Goal: Information Seeking & Learning: Learn about a topic

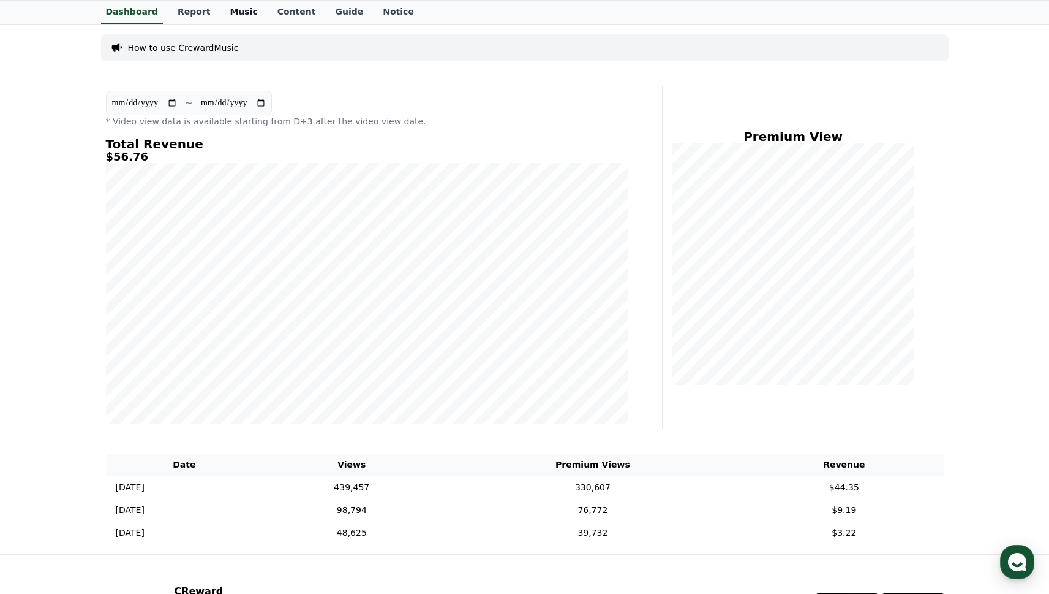
click at [238, 15] on link "Music" at bounding box center [243, 12] width 47 height 23
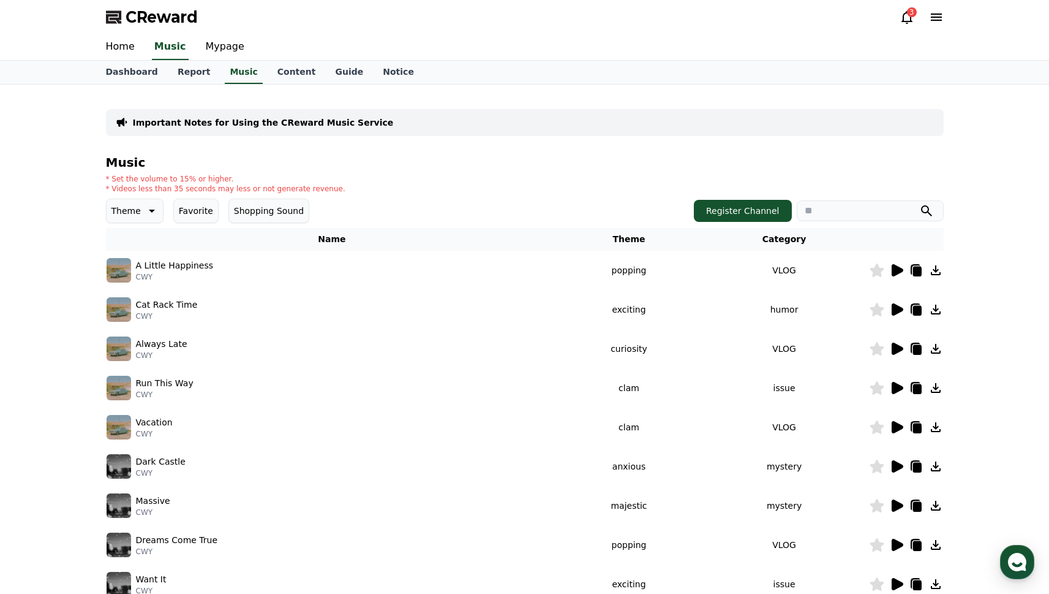
click at [149, 210] on icon at bounding box center [152, 211] width 6 height 3
click at [135, 303] on button "Joyful" at bounding box center [125, 308] width 34 height 27
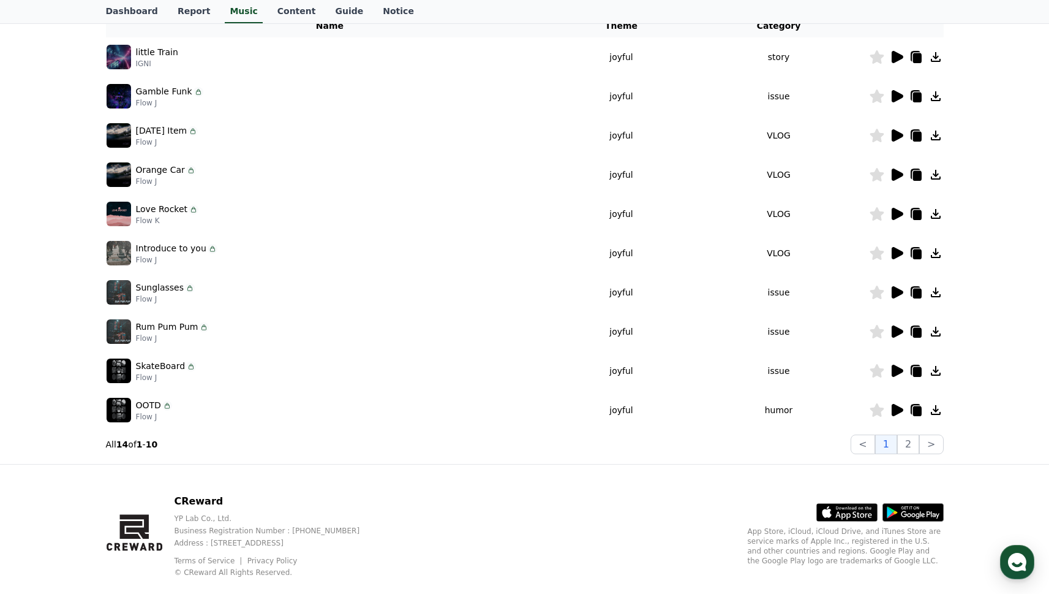
scroll to position [212, 0]
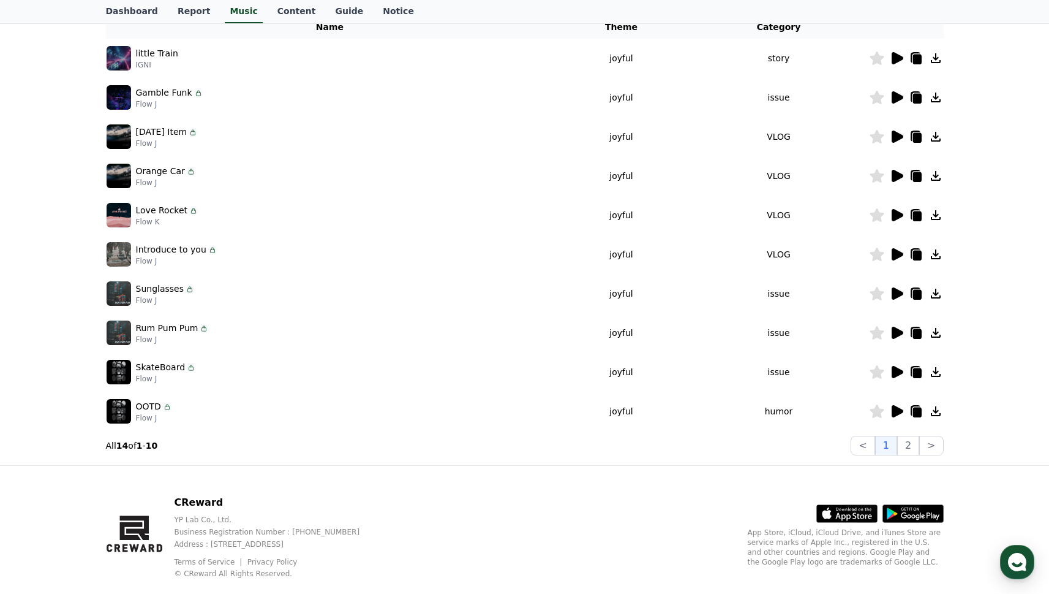
click at [897, 176] on icon at bounding box center [898, 176] width 12 height 12
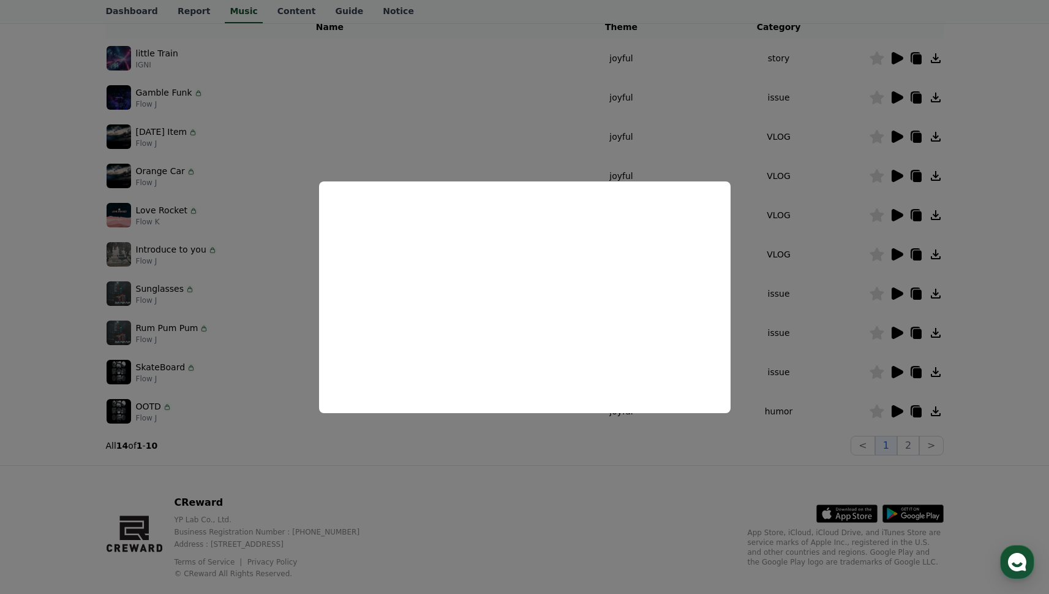
click at [661, 443] on button "close modal" at bounding box center [524, 297] width 1049 height 594
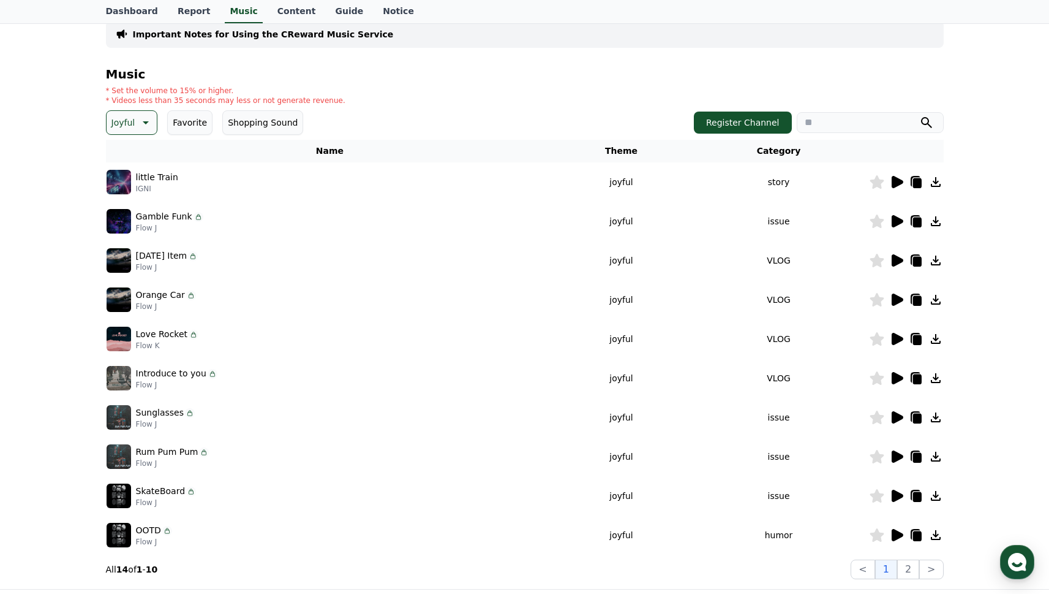
scroll to position [0, 0]
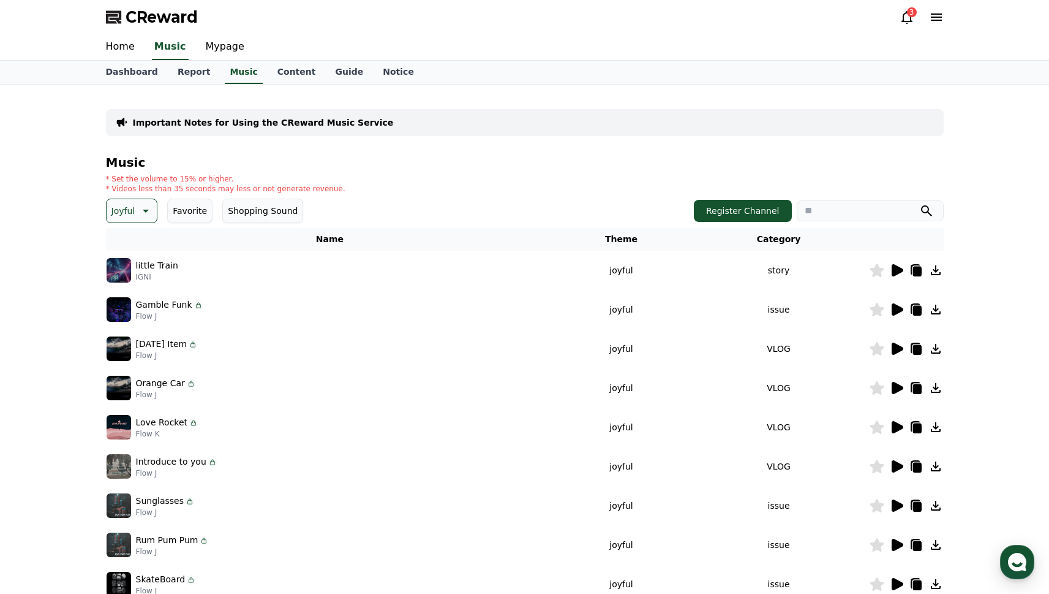
click at [136, 206] on button "Joyful" at bounding box center [132, 210] width 52 height 25
click at [134, 344] on button "Comic" at bounding box center [126, 343] width 37 height 27
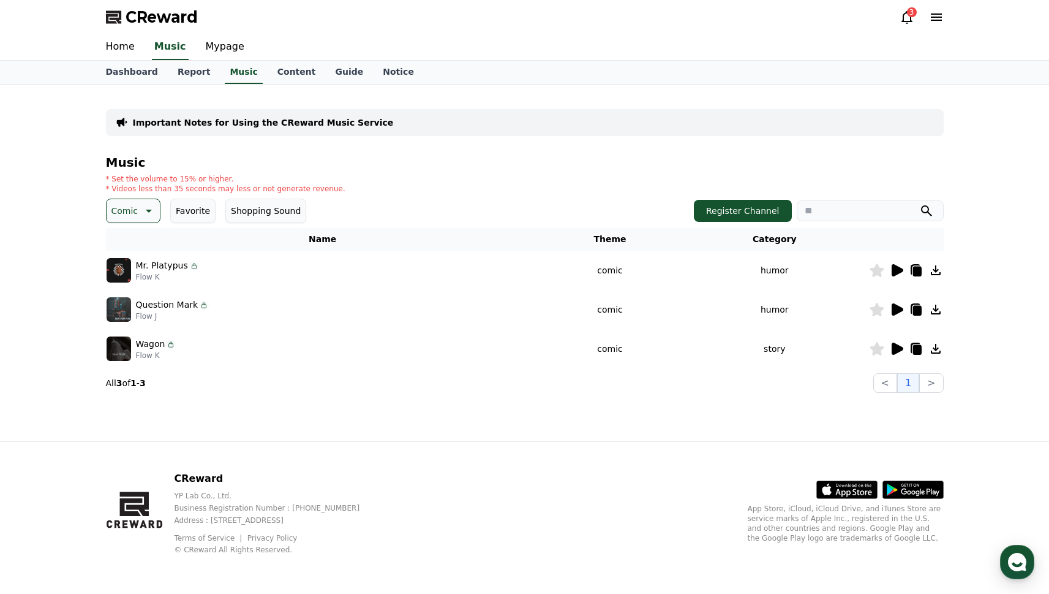
click at [148, 213] on icon at bounding box center [147, 210] width 15 height 15
click at [126, 265] on button "Cute" at bounding box center [123, 264] width 30 height 27
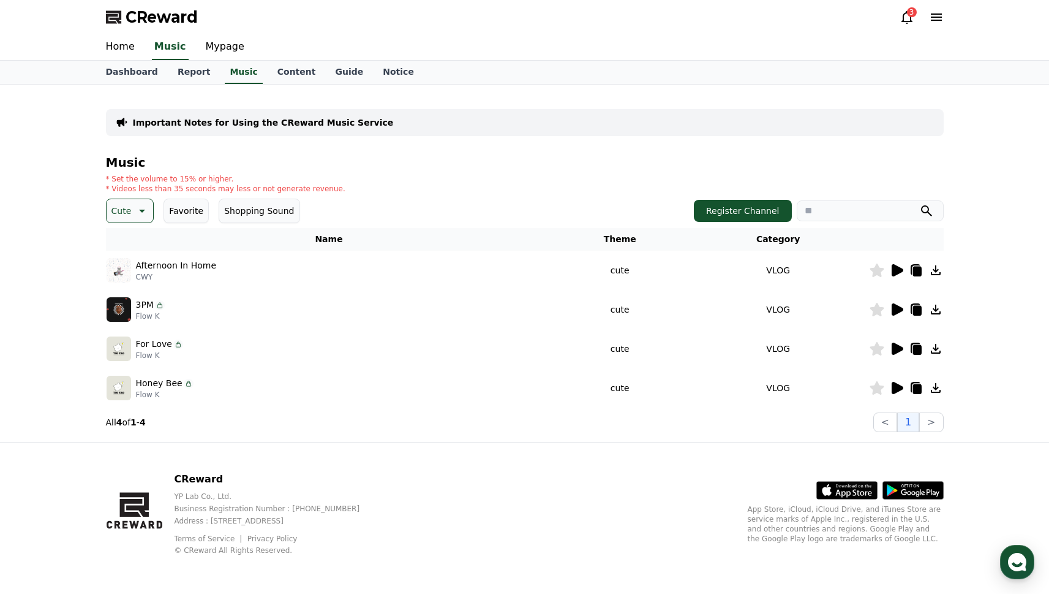
click at [891, 349] on icon at bounding box center [897, 348] width 15 height 15
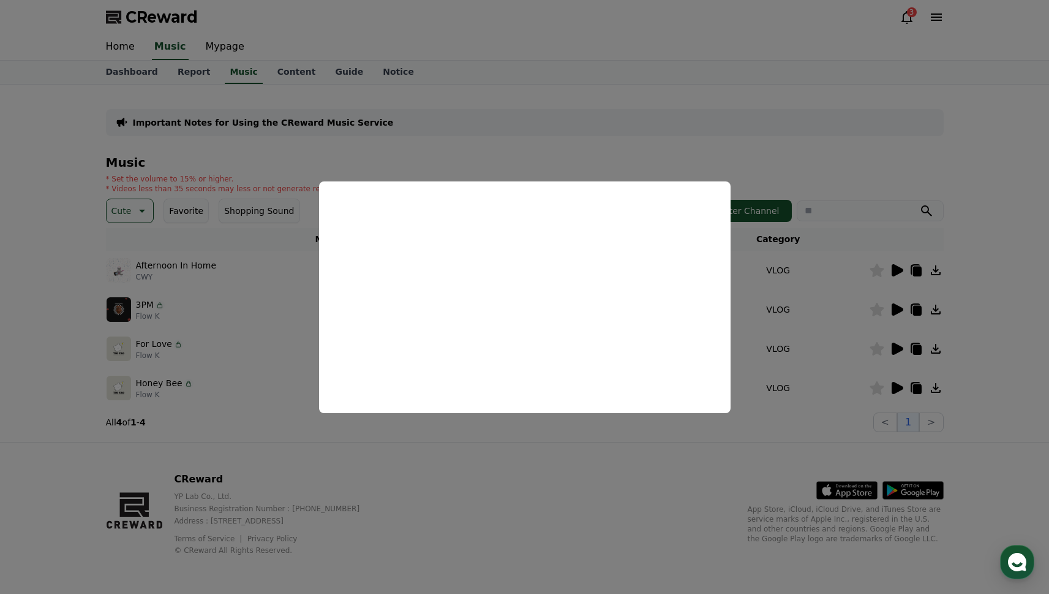
click at [904, 388] on button "close modal" at bounding box center [524, 297] width 1049 height 594
click at [891, 388] on icon at bounding box center [897, 387] width 15 height 15
click at [521, 143] on button "close modal" at bounding box center [524, 297] width 1049 height 594
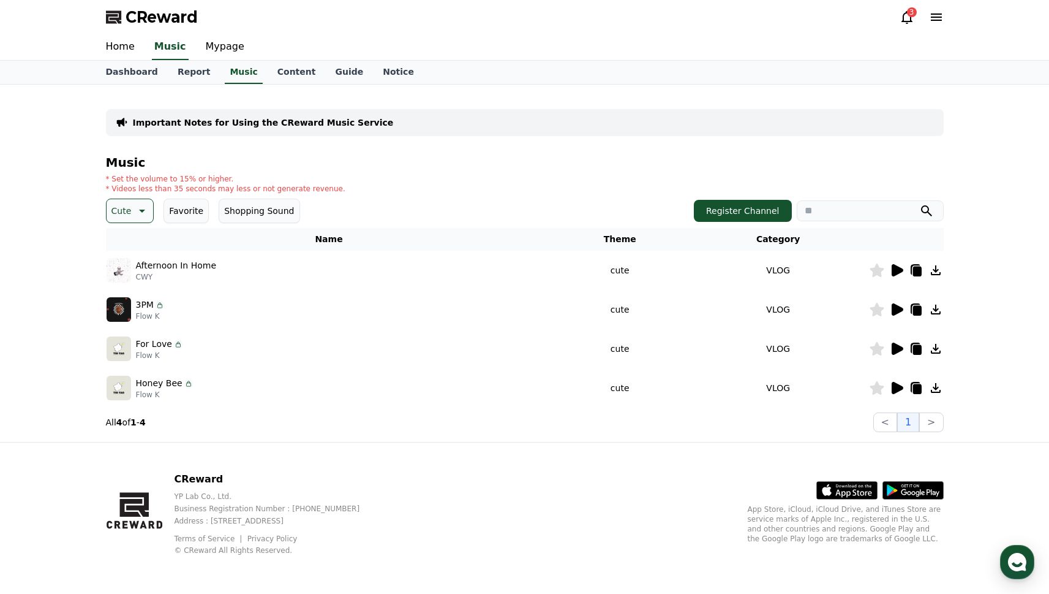
click at [138, 208] on icon at bounding box center [141, 210] width 15 height 15
click at [129, 271] on button "Bright" at bounding box center [126, 270] width 36 height 27
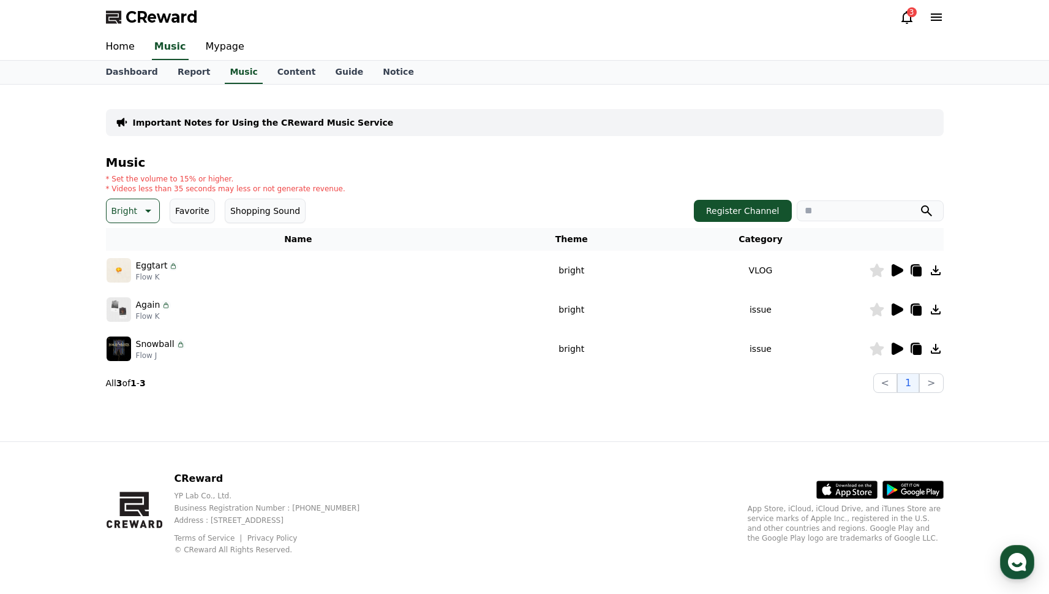
click at [895, 268] on icon at bounding box center [898, 270] width 12 height 12
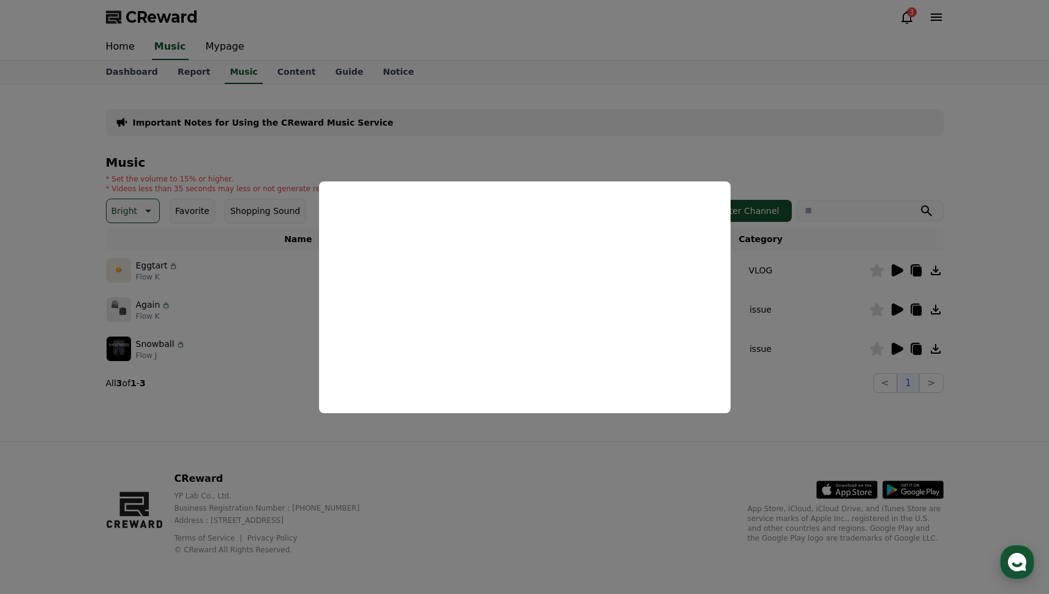
click at [428, 140] on button "close modal" at bounding box center [524, 297] width 1049 height 594
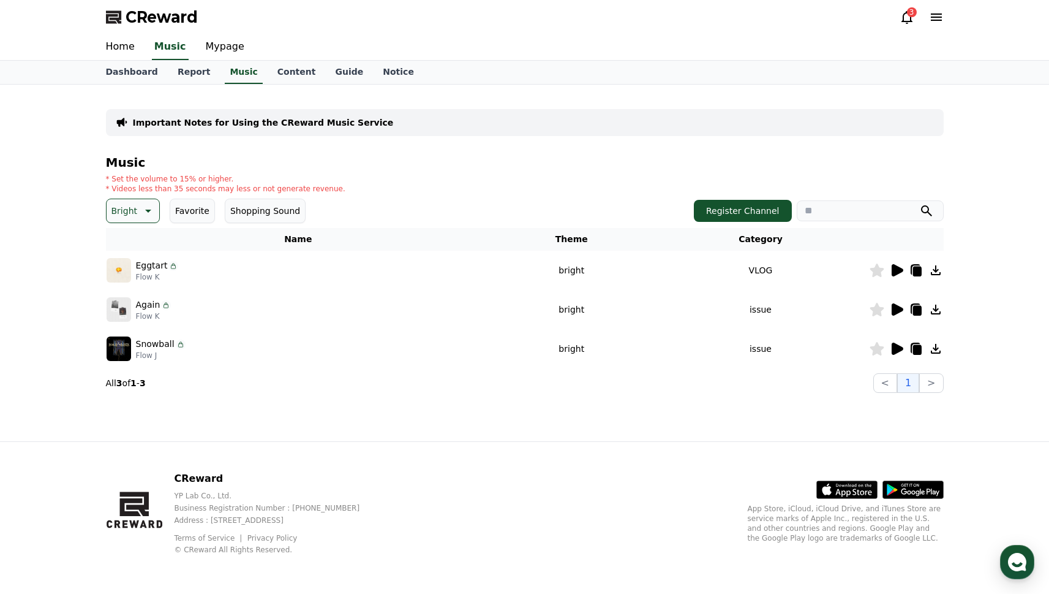
click at [140, 207] on icon at bounding box center [147, 210] width 15 height 15
click at [140, 327] on button "Exciting" at bounding box center [130, 331] width 44 height 27
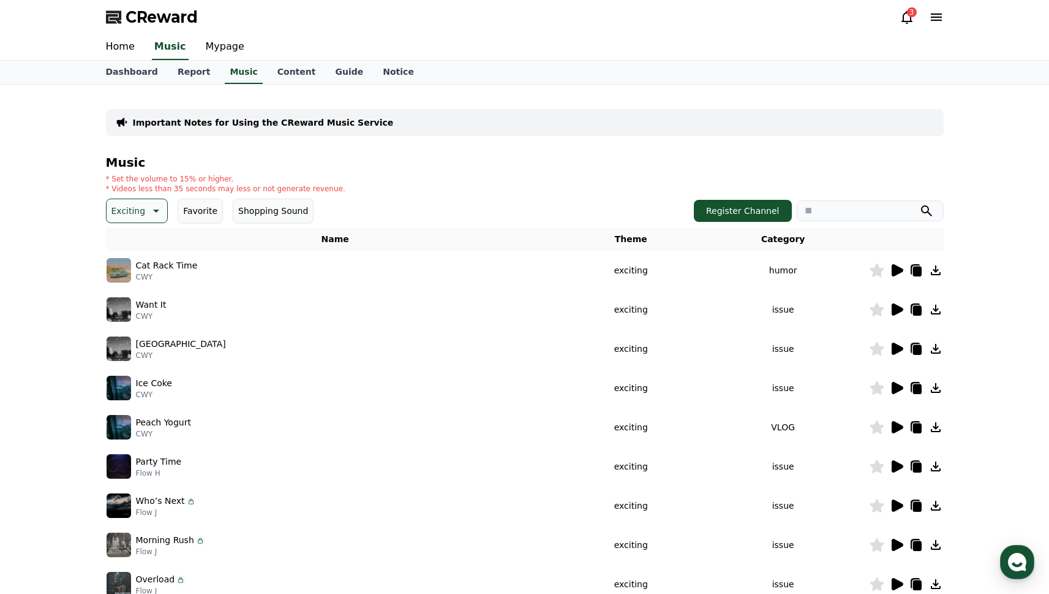
click at [823, 211] on input "search" at bounding box center [870, 210] width 147 height 21
type input "*"
click at [872, 206] on input "*" at bounding box center [870, 210] width 147 height 21
drag, startPoint x: 855, startPoint y: 211, endPoint x: 729, endPoint y: 185, distance: 128.8
click at [738, 186] on div "Music * Set the volume to 15% or higher. * Videos less than 35 seconds may less…" at bounding box center [525, 412] width 838 height 512
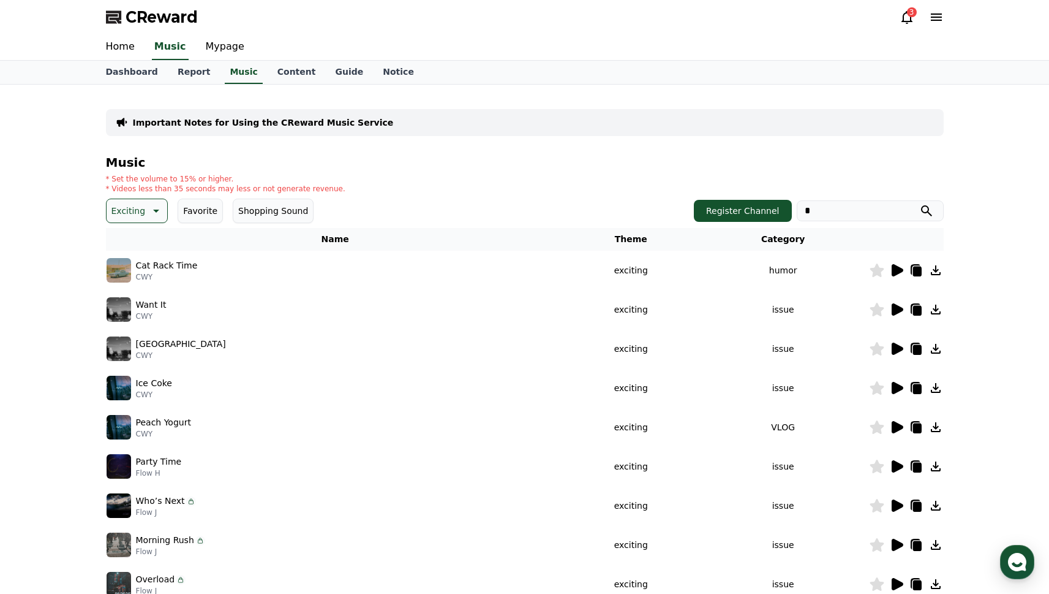
type input "*"
click at [920, 203] on button "submit" at bounding box center [927, 210] width 15 height 15
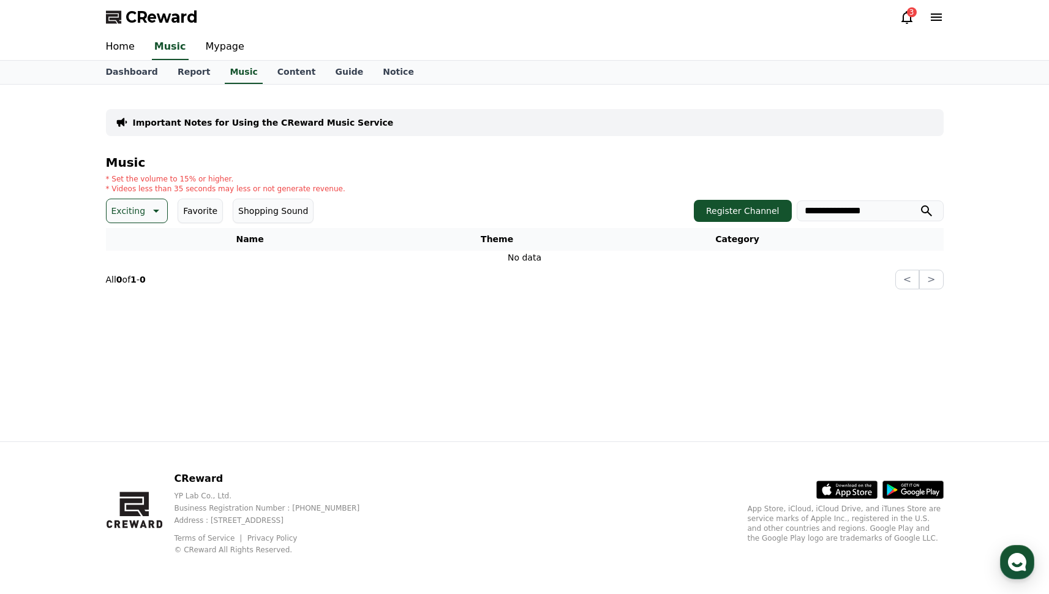
drag, startPoint x: 890, startPoint y: 213, endPoint x: 901, endPoint y: 212, distance: 11.0
click at [895, 212] on input "**********" at bounding box center [870, 210] width 147 height 21
click at [920, 203] on button "submit" at bounding box center [927, 210] width 15 height 15
drag, startPoint x: 849, startPoint y: 208, endPoint x: 746, endPoint y: 202, distance: 103.7
click at [746, 202] on div "Register Channel *******" at bounding box center [819, 211] width 250 height 22
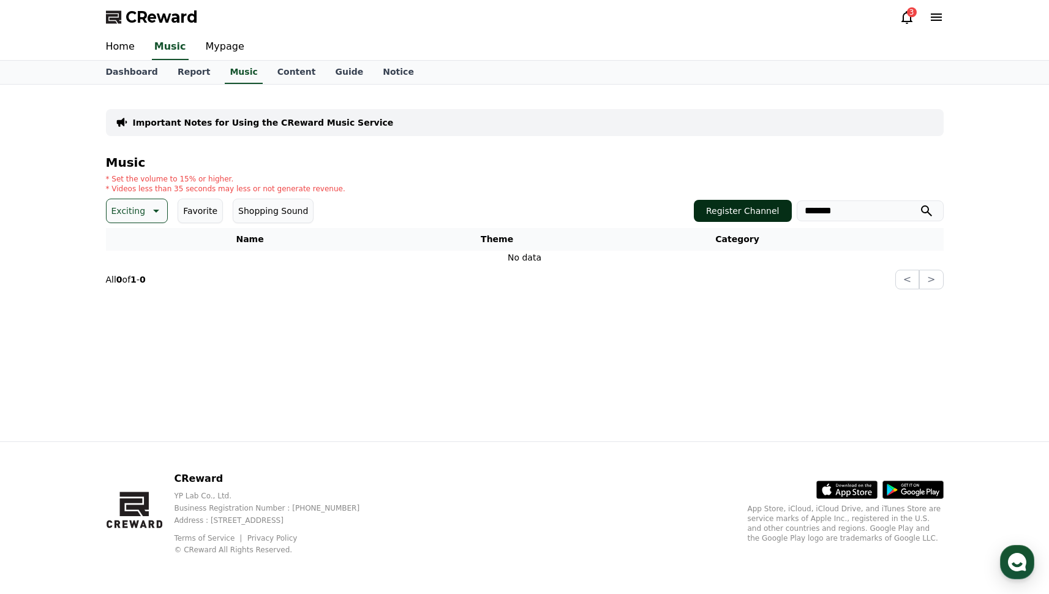
paste input "*****"
click at [920, 203] on button "submit" at bounding box center [927, 210] width 15 height 15
click at [884, 213] on input "**********" at bounding box center [870, 210] width 147 height 21
drag, startPoint x: 883, startPoint y: 210, endPoint x: 720, endPoint y: 194, distance: 163.7
click at [725, 195] on div "**********" at bounding box center [525, 223] width 838 height 134
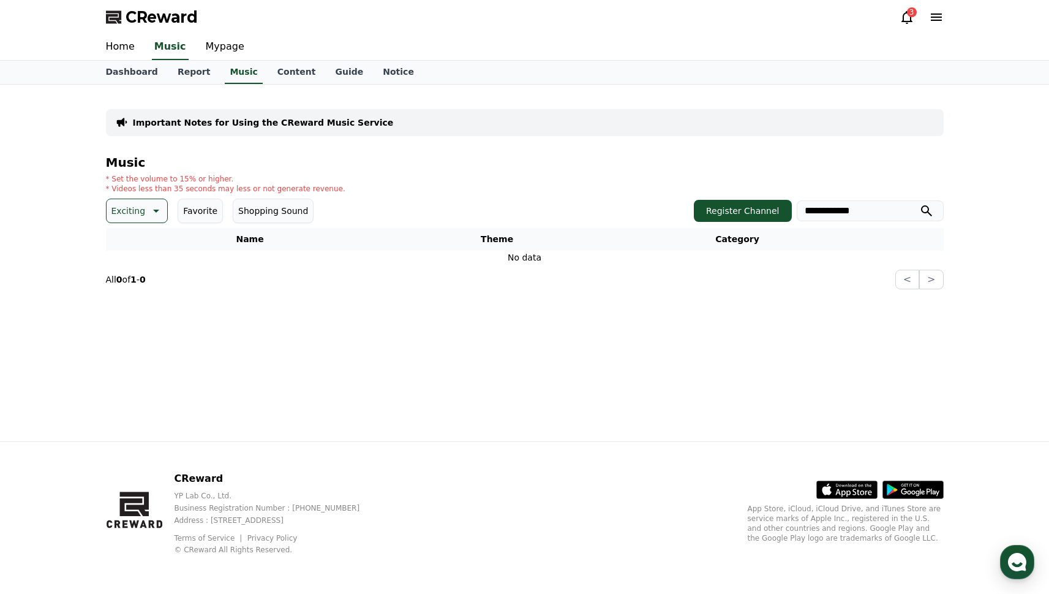
paste input "***"
type input "**********"
click at [920, 203] on button "submit" at bounding box center [927, 210] width 15 height 15
click at [921, 213] on icon "submit" at bounding box center [927, 210] width 15 height 15
click at [924, 210] on icon "submit" at bounding box center [927, 210] width 15 height 15
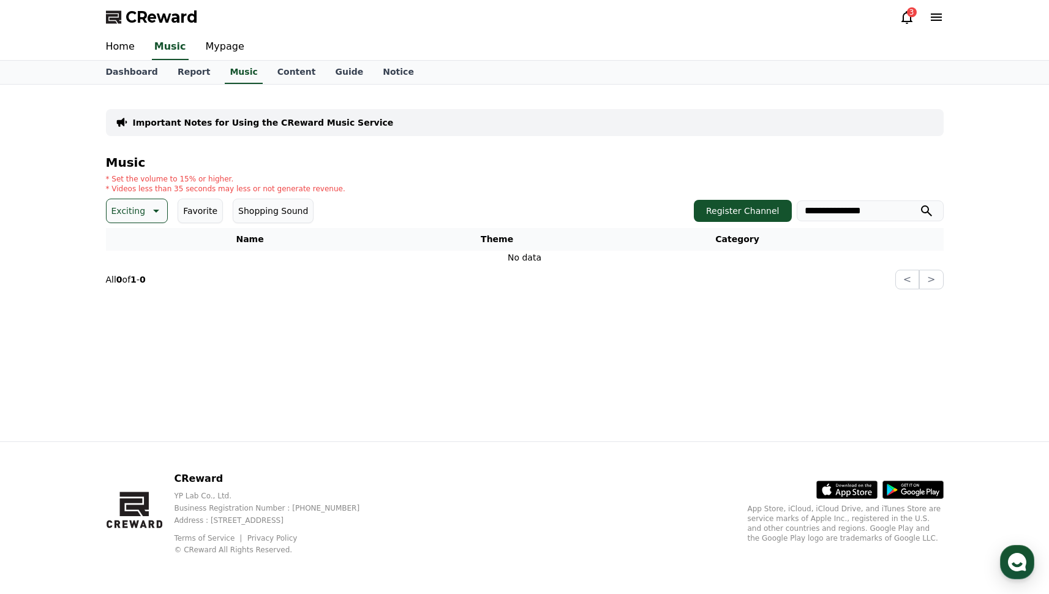
click at [924, 210] on icon "submit" at bounding box center [927, 210] width 15 height 15
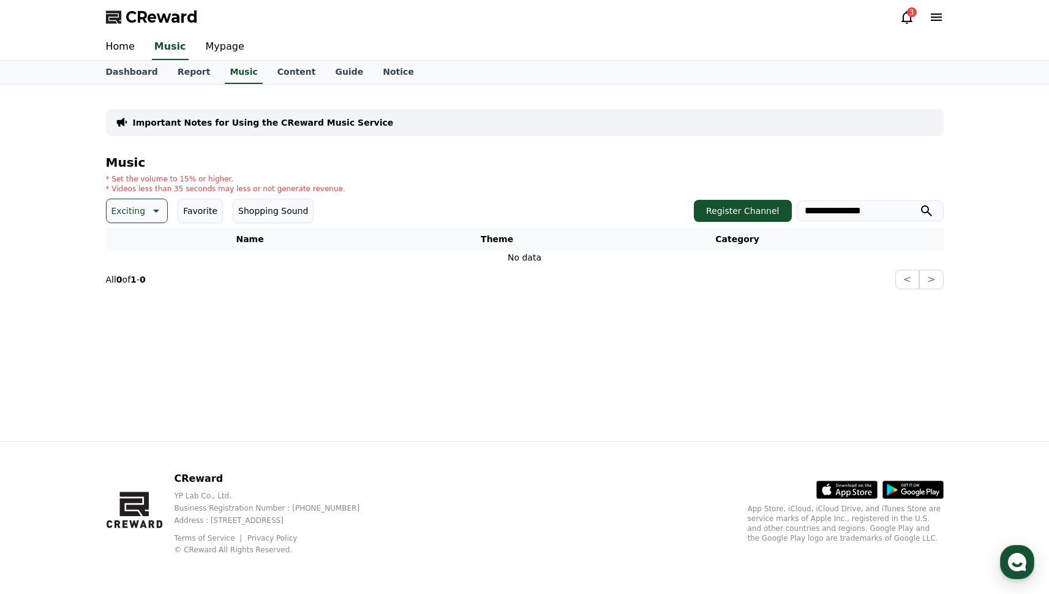
click at [265, 120] on p "Important Notes for Using the CReward Music Service" at bounding box center [263, 122] width 261 height 12
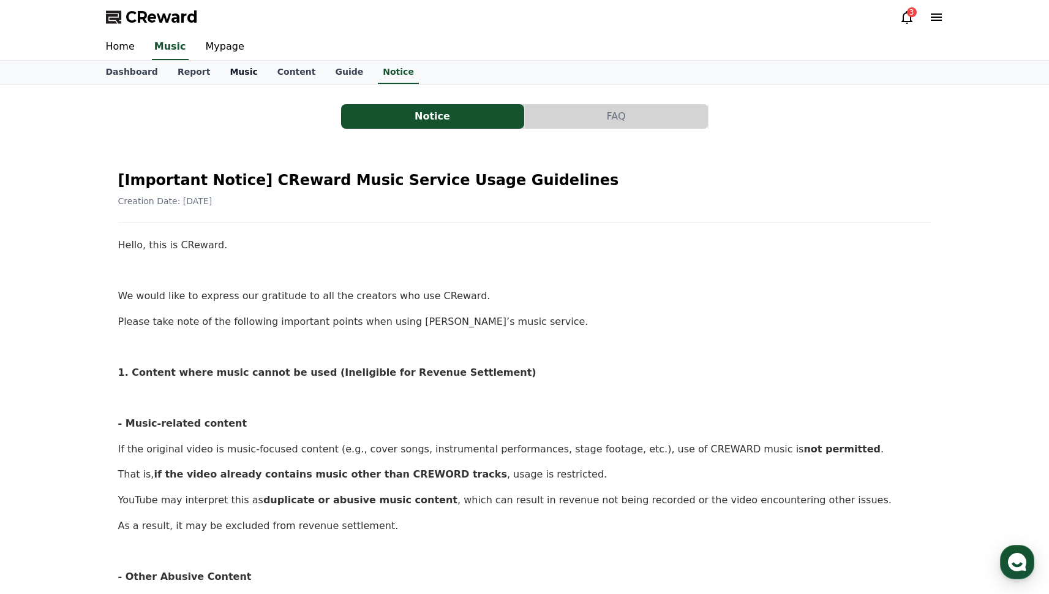
click at [230, 75] on link "Music" at bounding box center [243, 72] width 47 height 23
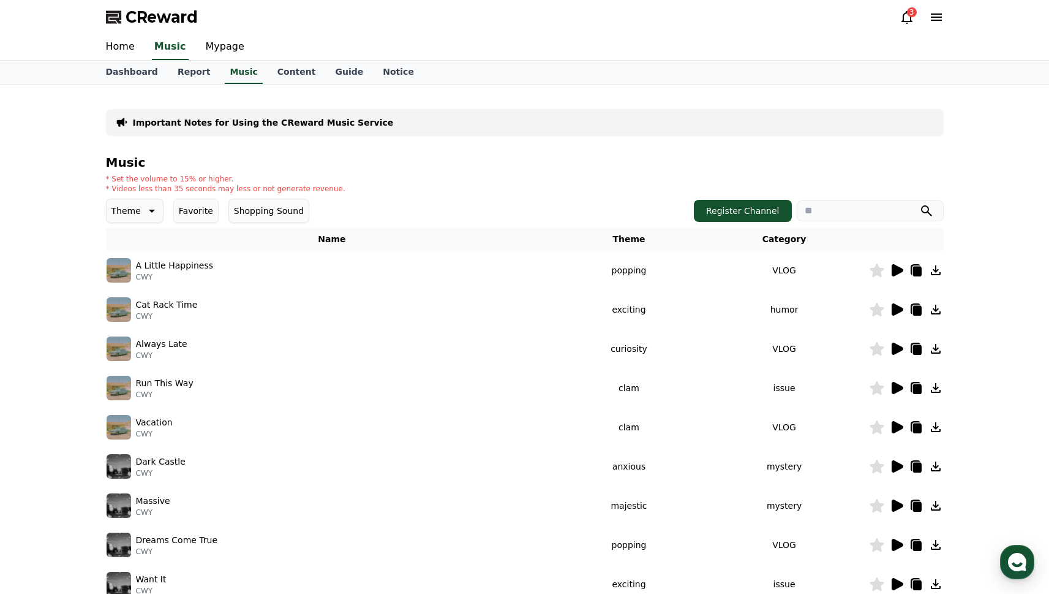
drag, startPoint x: 831, startPoint y: 210, endPoint x: 855, endPoint y: 206, distance: 24.1
click at [831, 210] on input "search" at bounding box center [870, 210] width 147 height 21
click at [920, 203] on button "submit" at bounding box center [927, 210] width 15 height 15
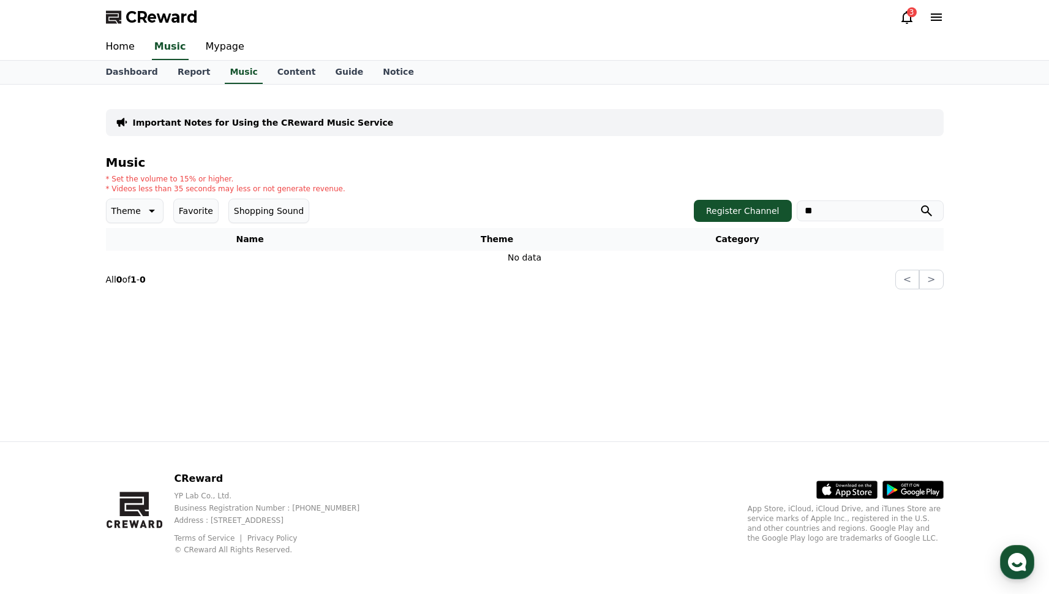
type input "*"
click at [920, 203] on button "submit" at bounding box center [927, 210] width 15 height 15
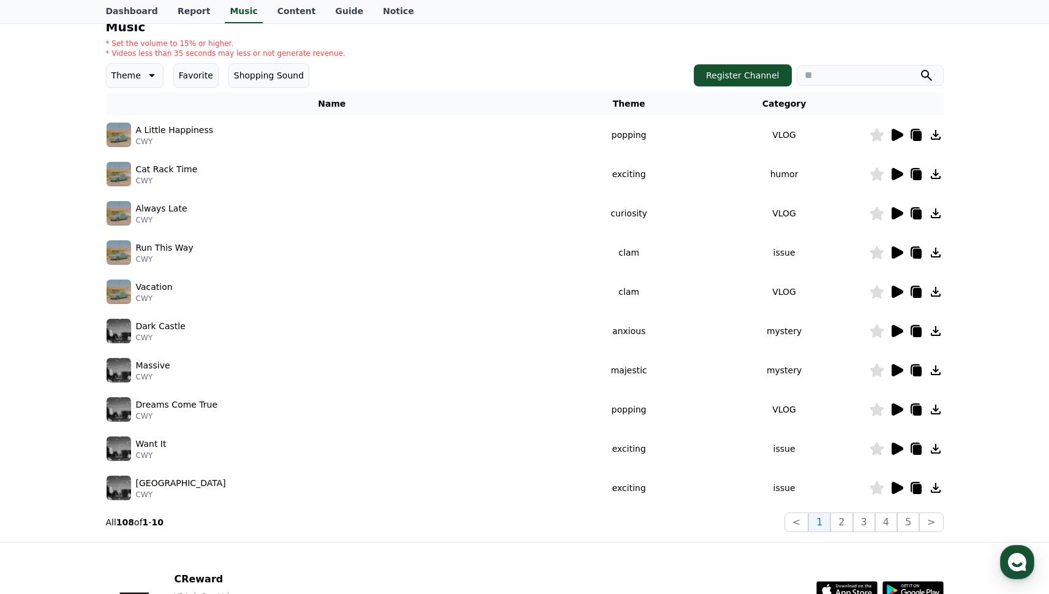
scroll to position [236, 0]
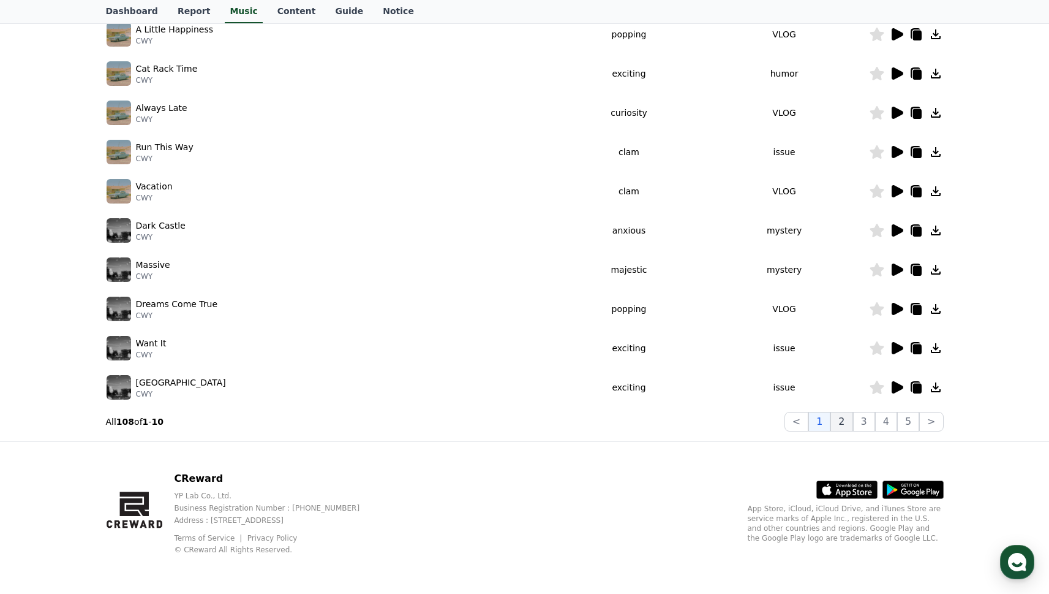
click at [837, 424] on button "2" at bounding box center [842, 422] width 22 height 20
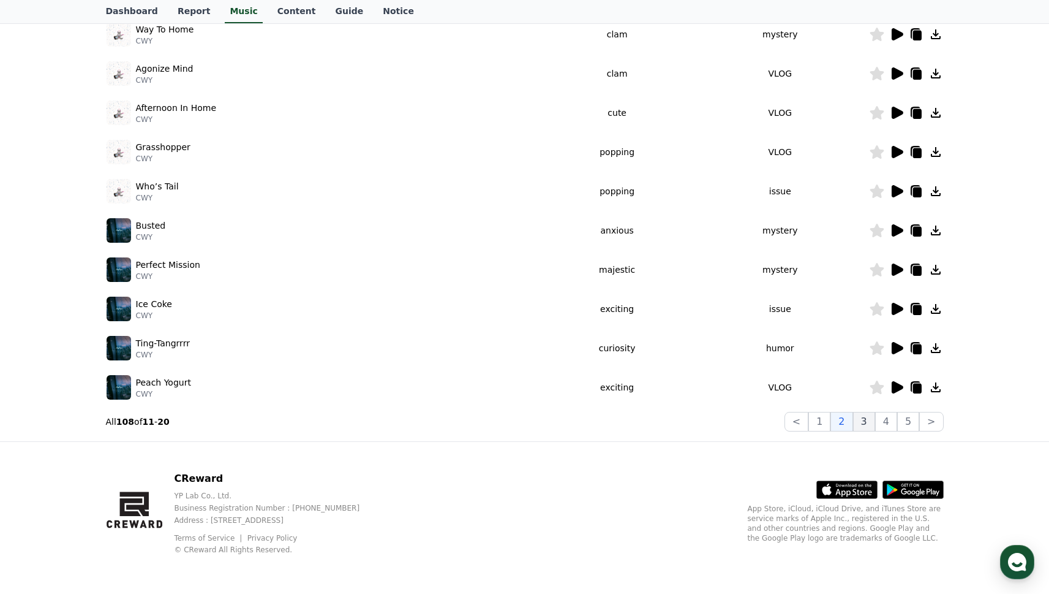
click at [864, 422] on button "3" at bounding box center [864, 422] width 22 height 20
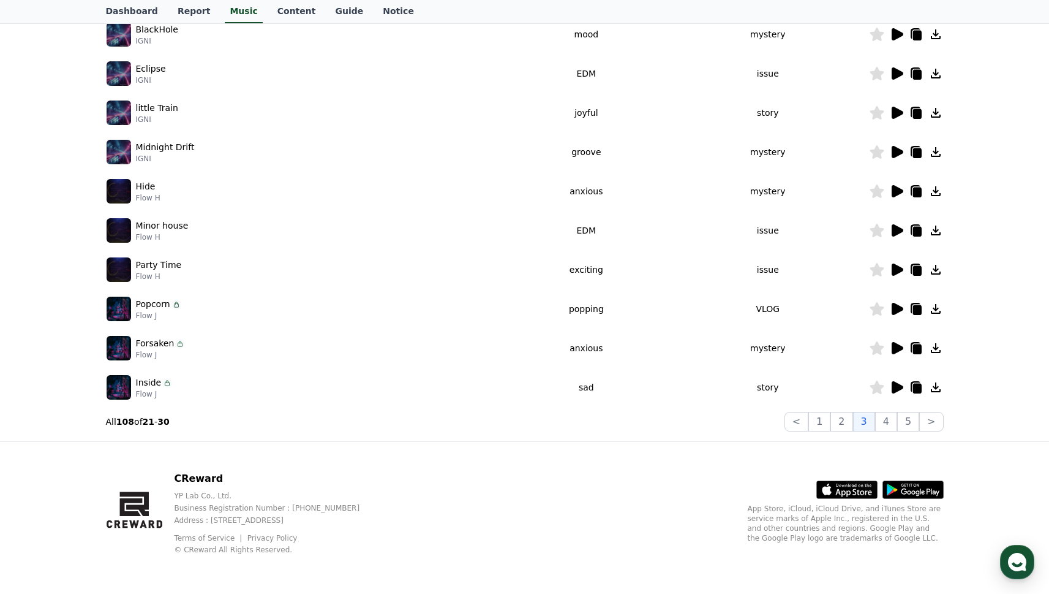
click at [897, 308] on icon at bounding box center [898, 309] width 12 height 12
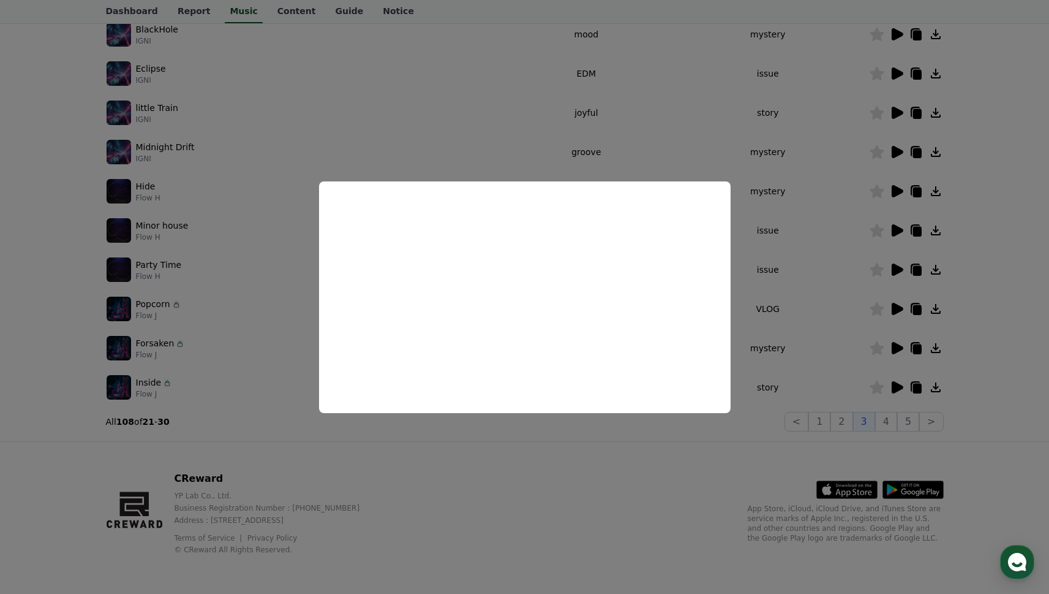
click at [895, 348] on button "close modal" at bounding box center [524, 297] width 1049 height 594
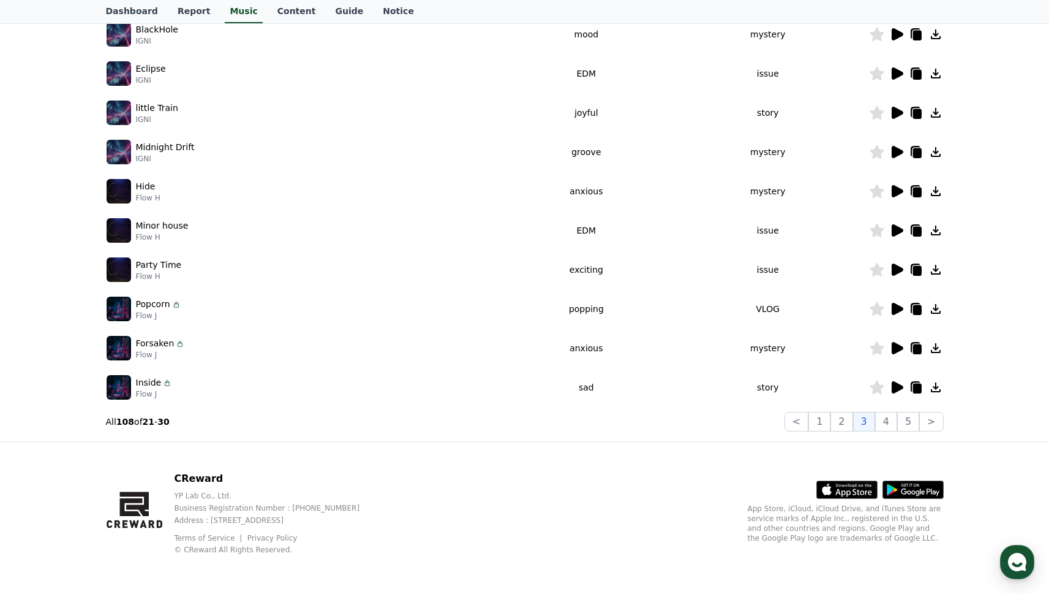
click at [902, 347] on icon at bounding box center [898, 348] width 12 height 12
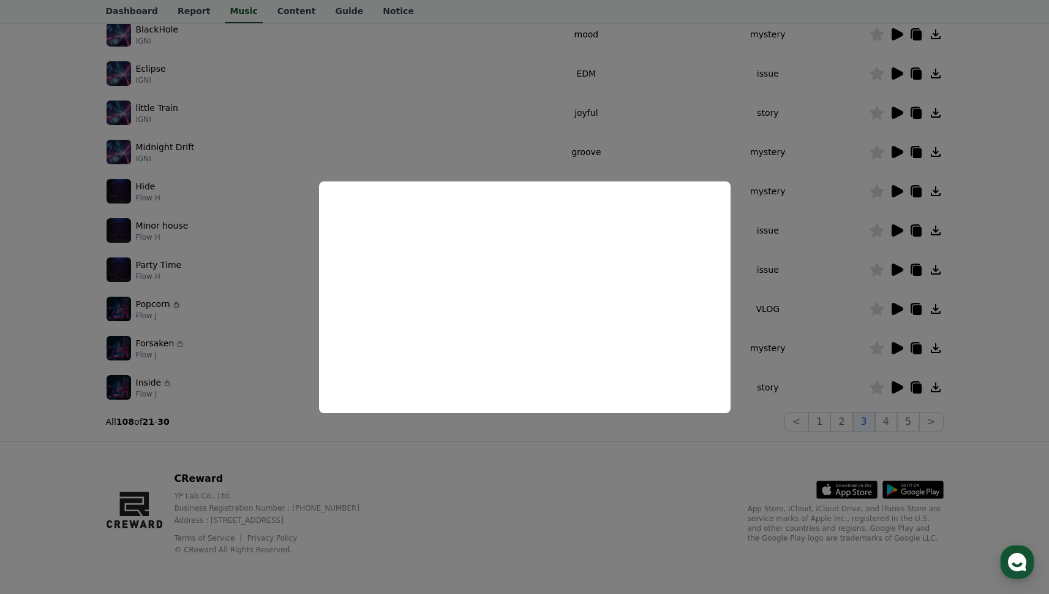
click at [898, 388] on button "close modal" at bounding box center [524, 297] width 1049 height 594
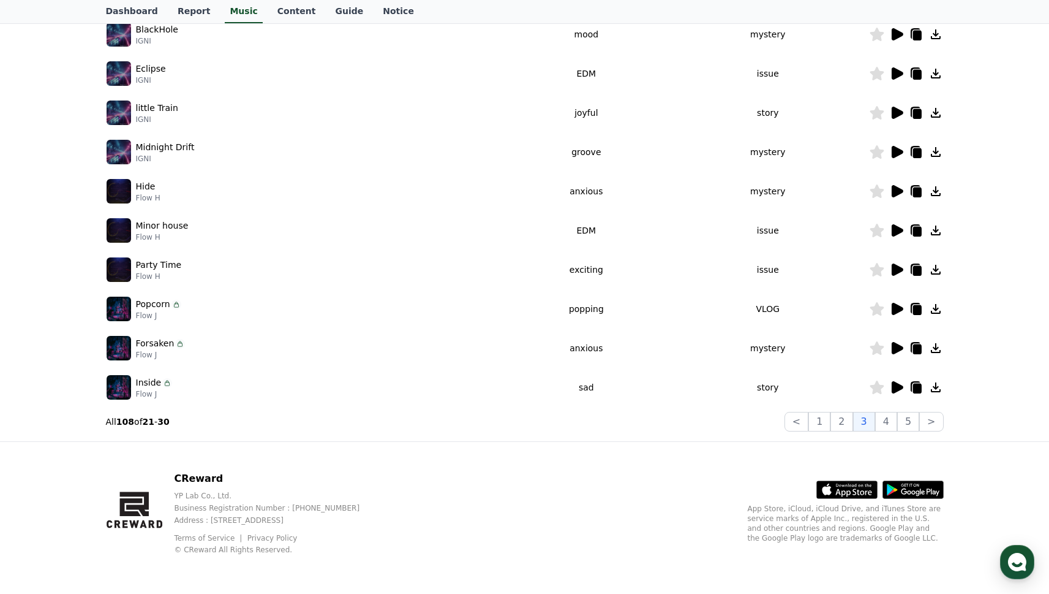
click at [899, 387] on icon at bounding box center [898, 387] width 12 height 12
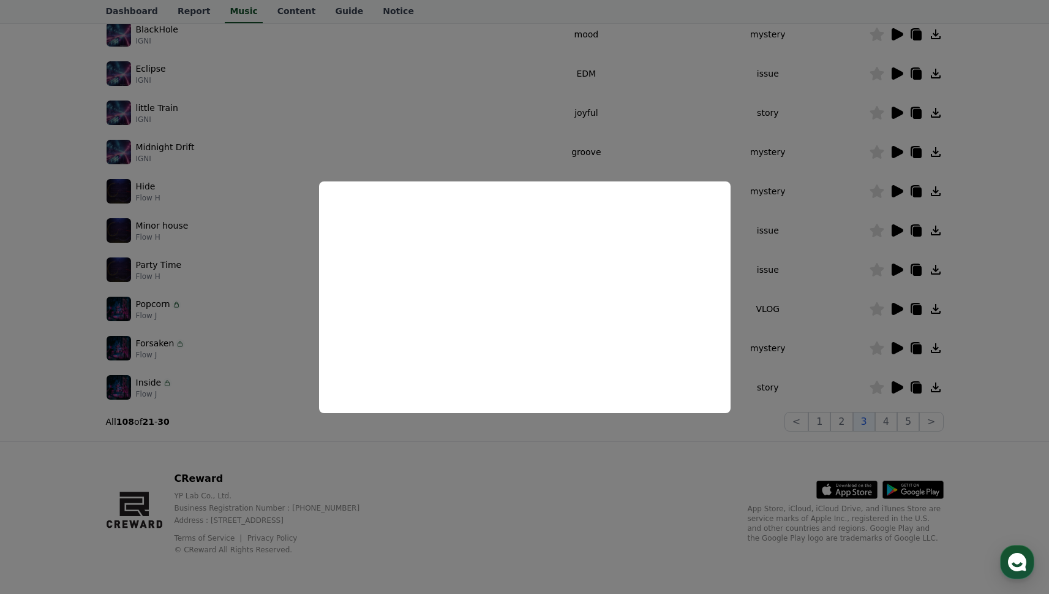
drag, startPoint x: 708, startPoint y: 429, endPoint x: 826, endPoint y: 435, distance: 118.4
click at [726, 432] on button "close modal" at bounding box center [524, 297] width 1049 height 594
click at [862, 431] on div "Important Notes for Using the CReward Music Service Music * Set the volume to 1…" at bounding box center [525, 145] width 848 height 583
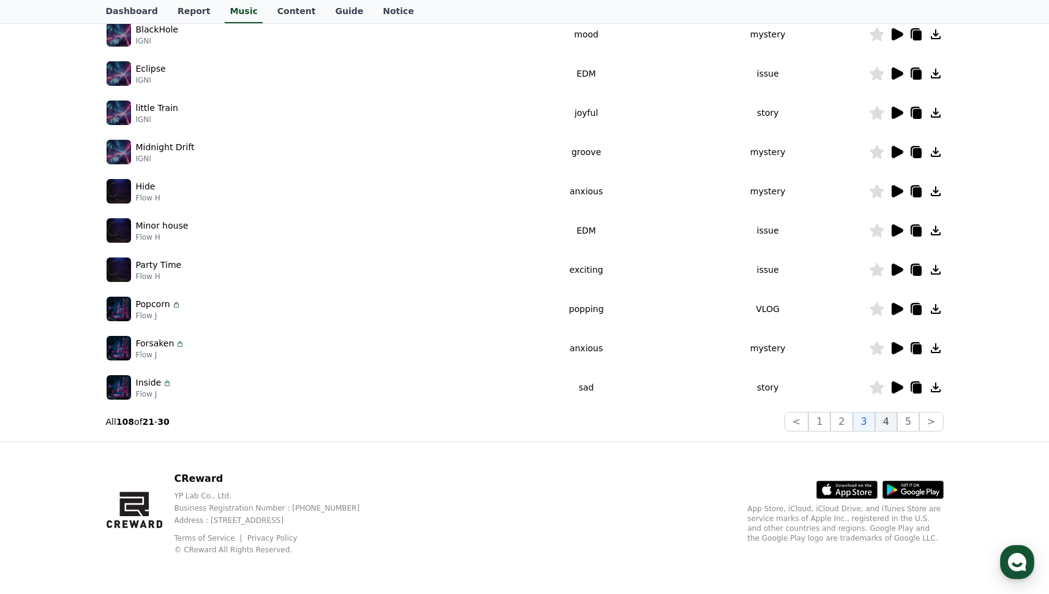
click at [882, 423] on button "4" at bounding box center [886, 422] width 22 height 20
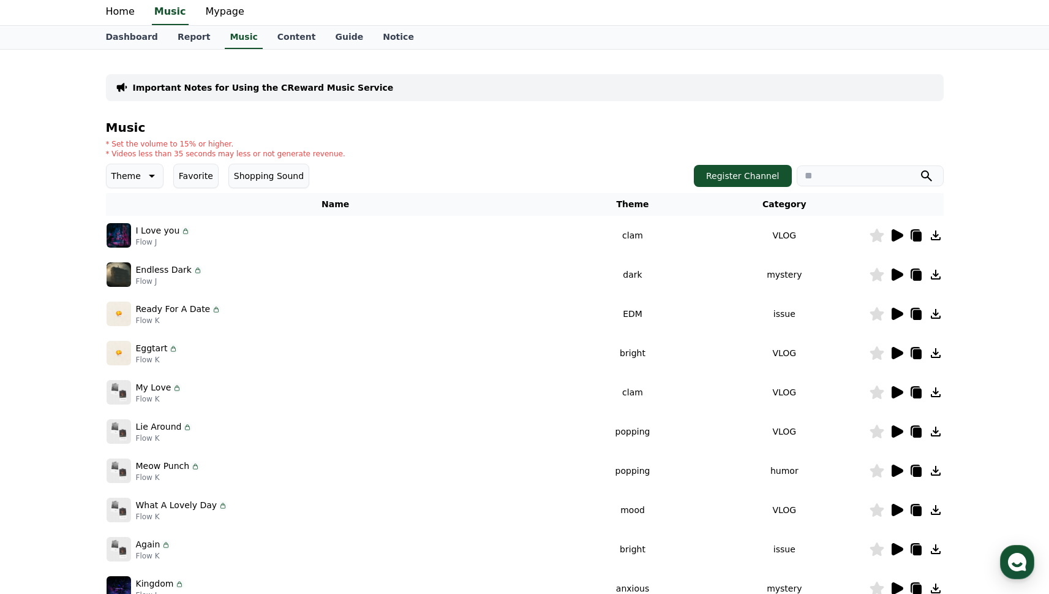
scroll to position [103, 0]
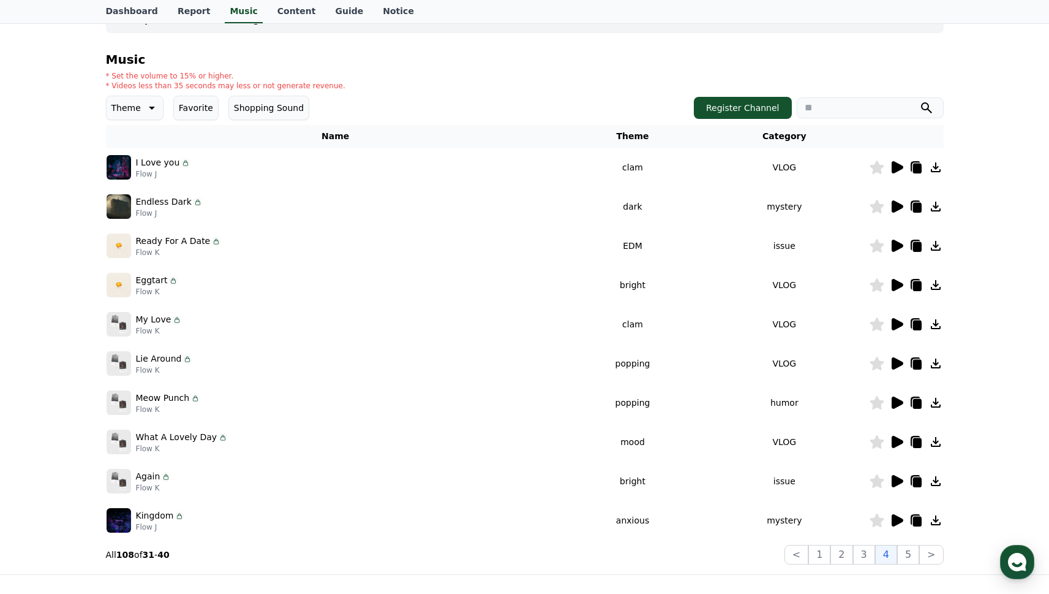
click at [896, 205] on icon at bounding box center [898, 206] width 12 height 12
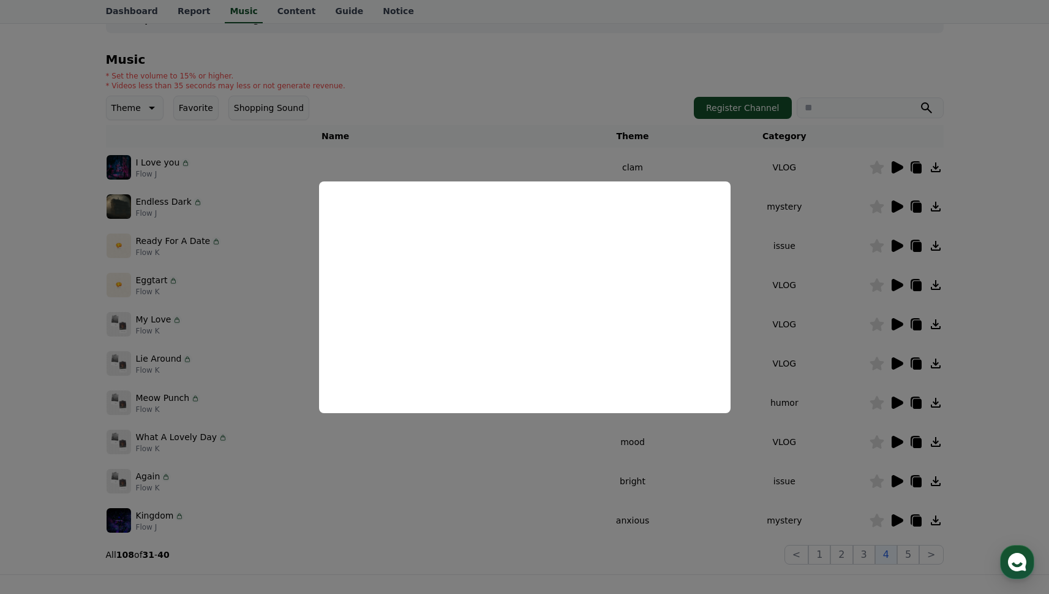
click at [895, 170] on button "close modal" at bounding box center [524, 297] width 1049 height 594
click at [896, 171] on icon at bounding box center [898, 167] width 12 height 12
click at [747, 207] on button "close modal" at bounding box center [524, 297] width 1049 height 594
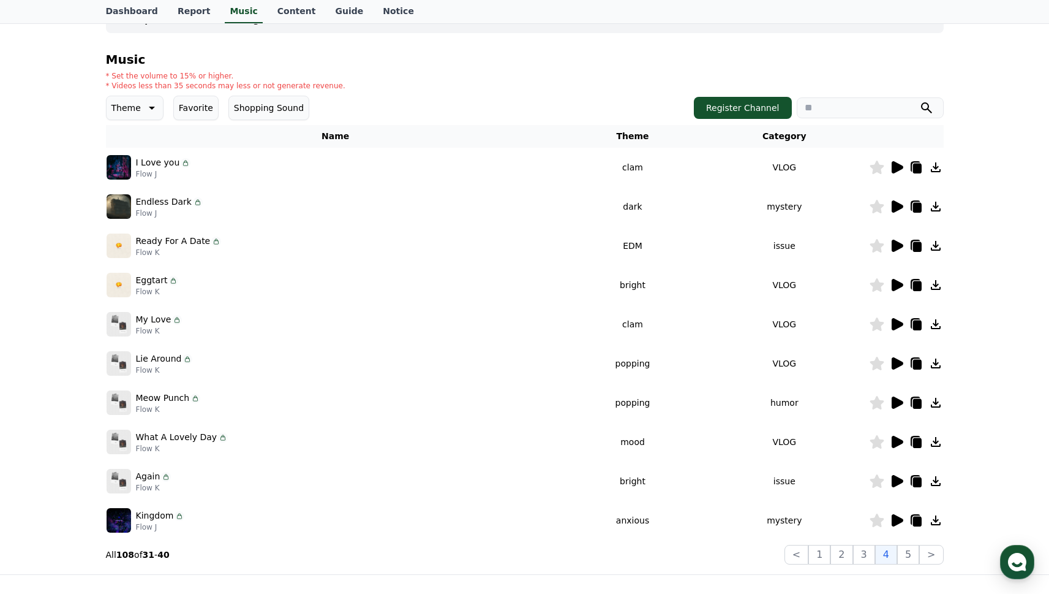
click at [779, 230] on td "issue" at bounding box center [784, 245] width 168 height 39
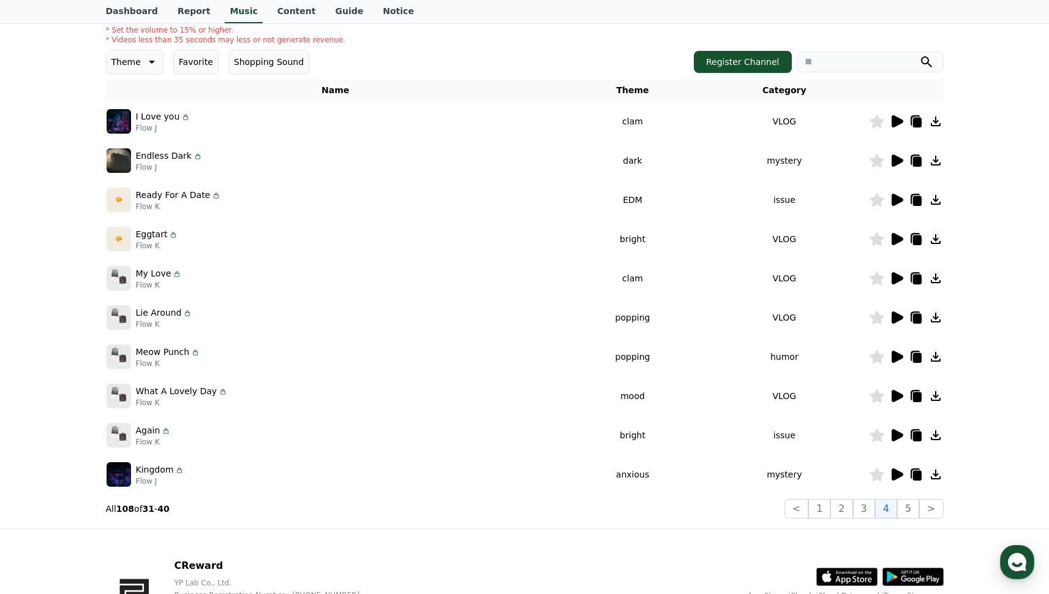
scroll to position [201, 0]
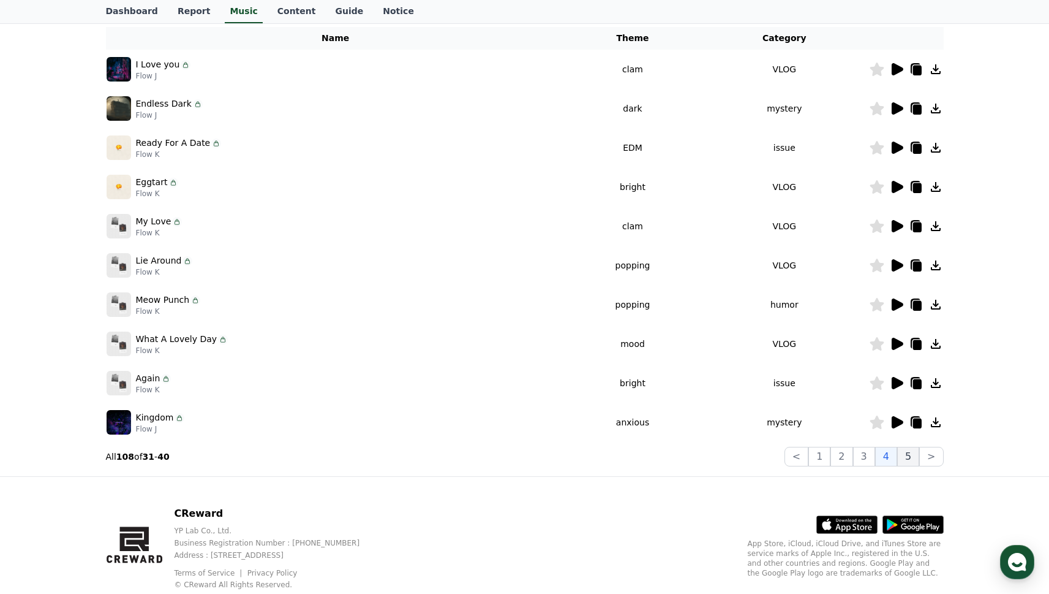
click at [906, 454] on button "5" at bounding box center [909, 457] width 22 height 20
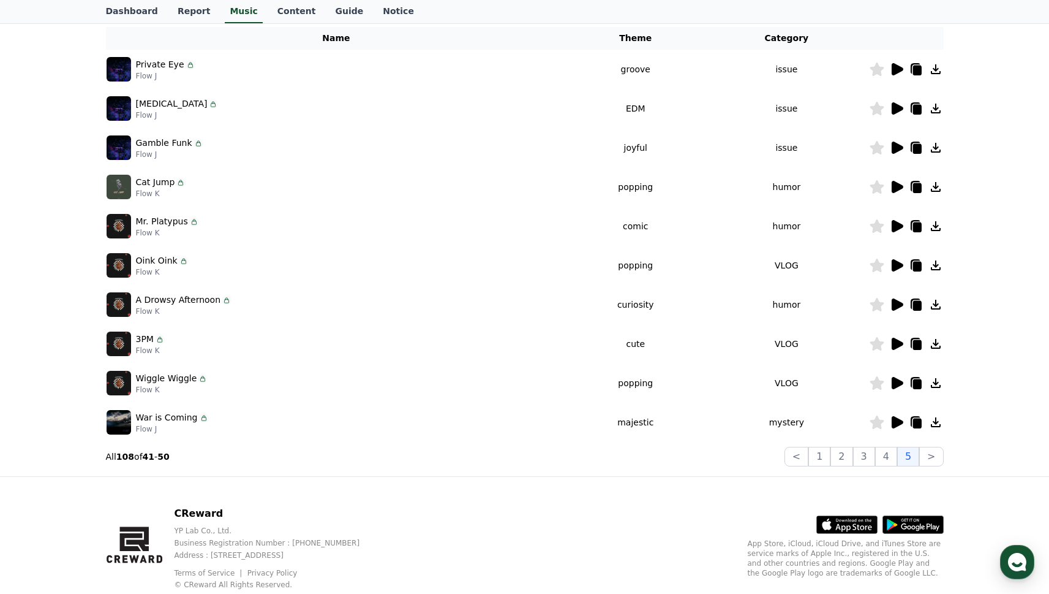
click at [890, 384] on icon at bounding box center [897, 383] width 15 height 15
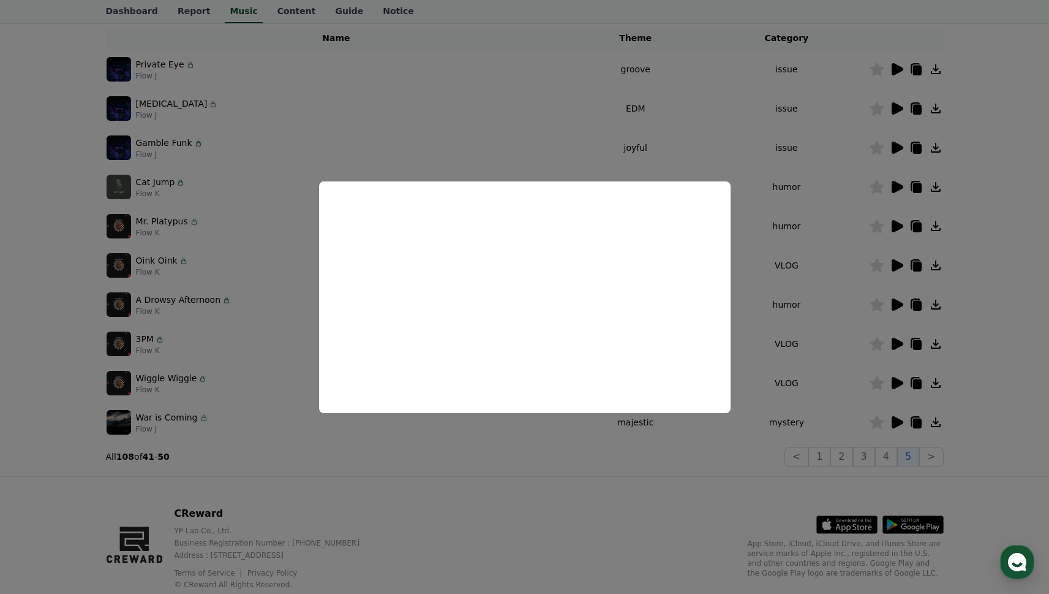
click at [898, 419] on button "close modal" at bounding box center [524, 297] width 1049 height 594
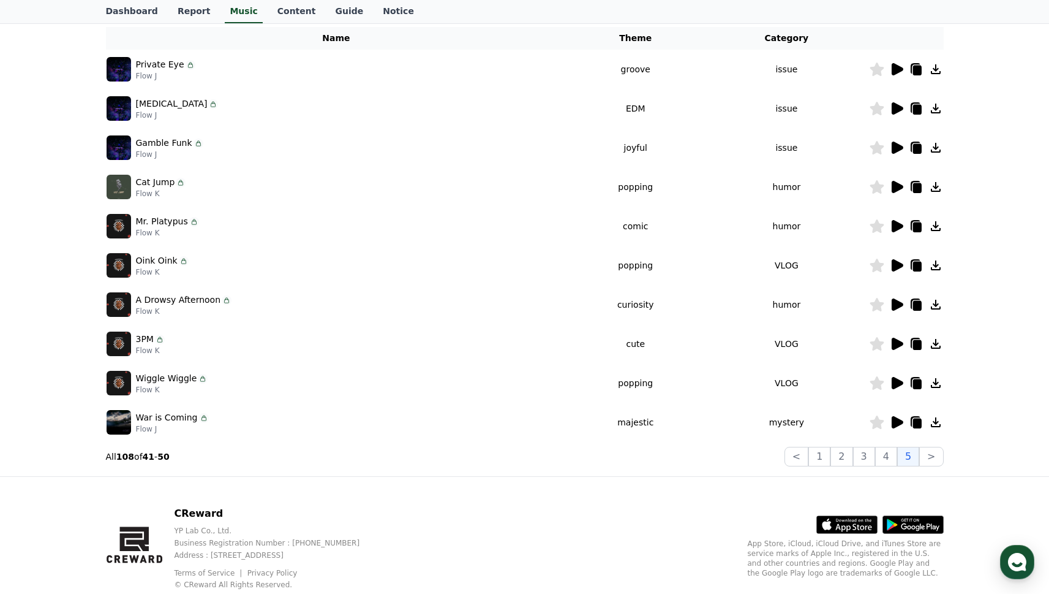
click at [898, 421] on icon at bounding box center [898, 422] width 12 height 12
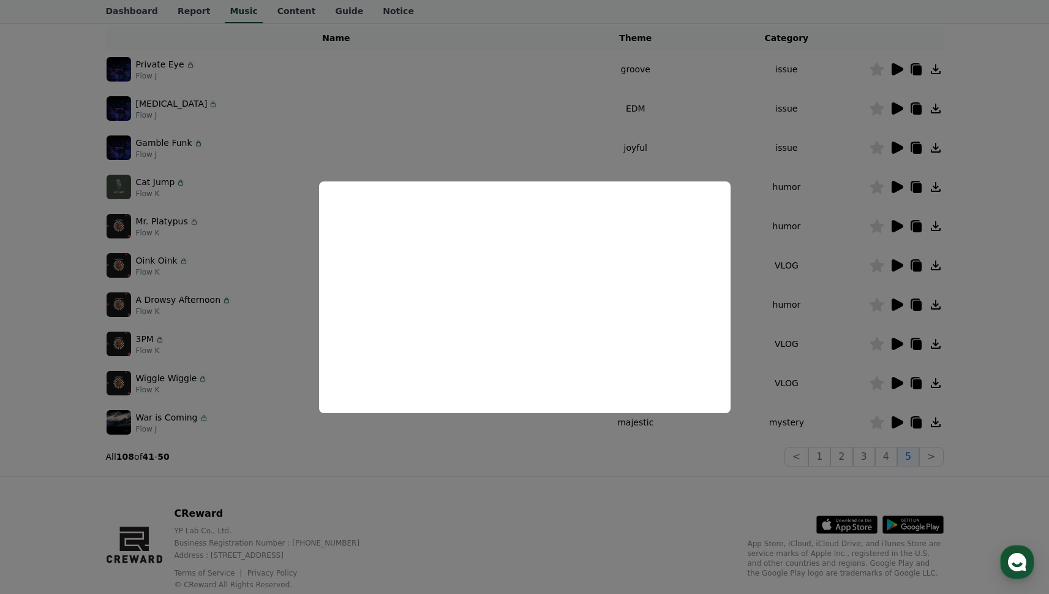
click at [899, 145] on button "close modal" at bounding box center [524, 297] width 1049 height 594
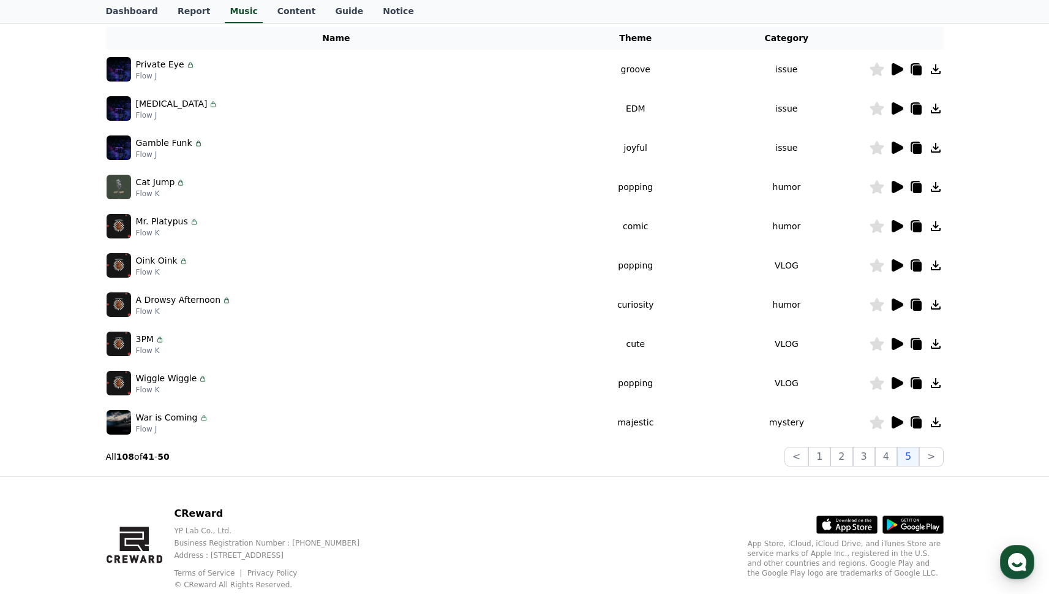
click at [897, 149] on icon at bounding box center [898, 148] width 12 height 12
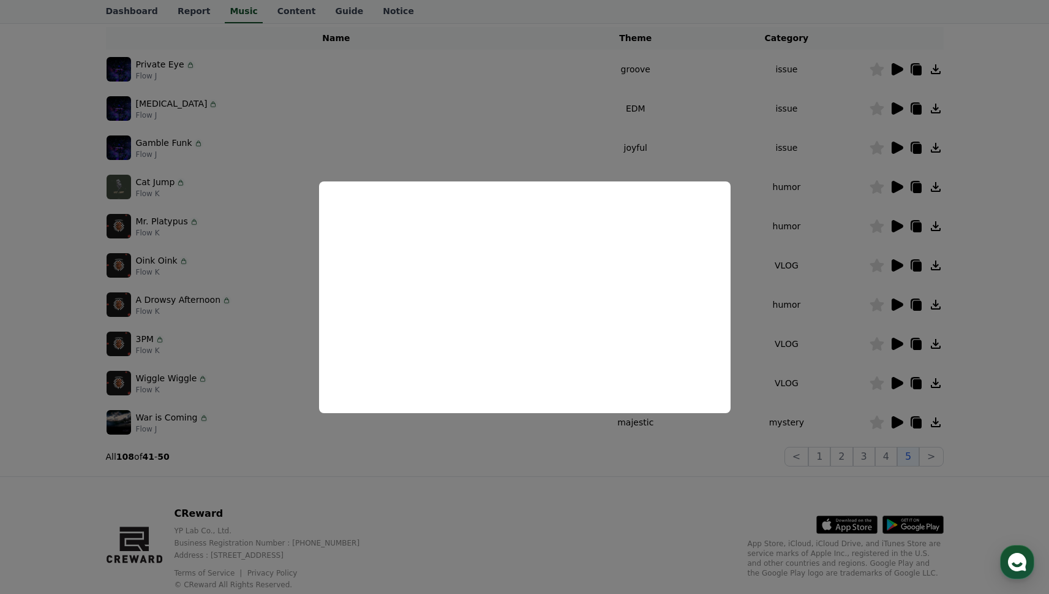
click at [775, 247] on button "close modal" at bounding box center [524, 297] width 1049 height 594
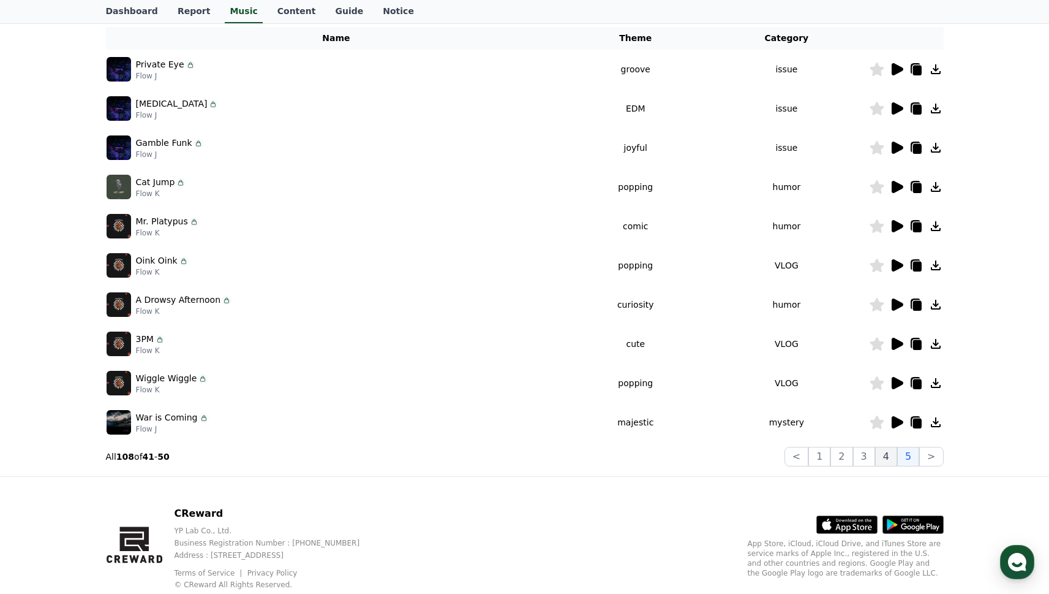
click at [898, 451] on button "4" at bounding box center [886, 457] width 22 height 20
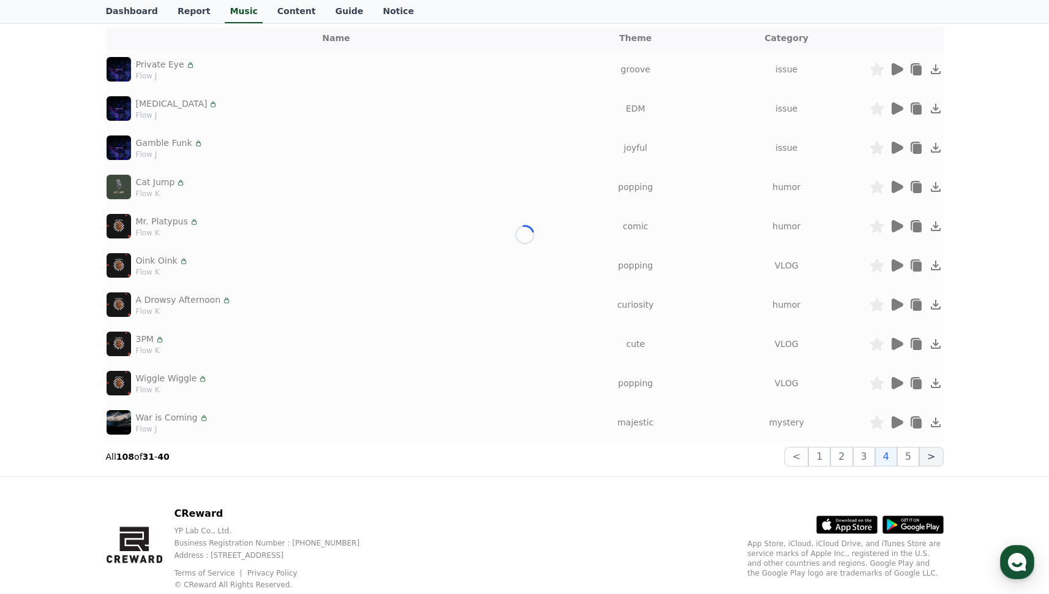
click at [924, 454] on button ">" at bounding box center [932, 457] width 24 height 20
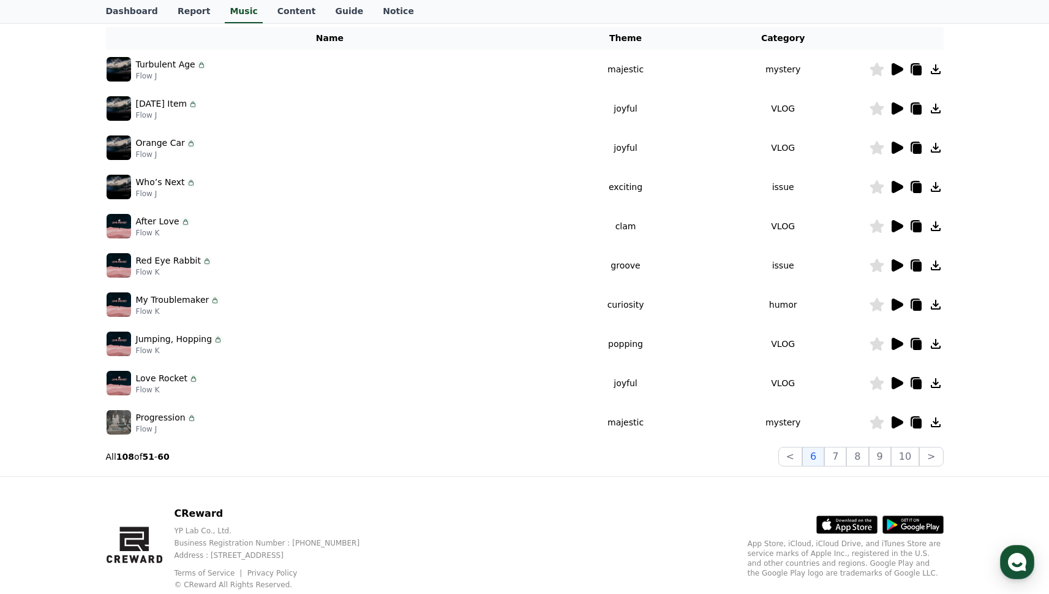
click at [898, 302] on icon at bounding box center [898, 304] width 12 height 12
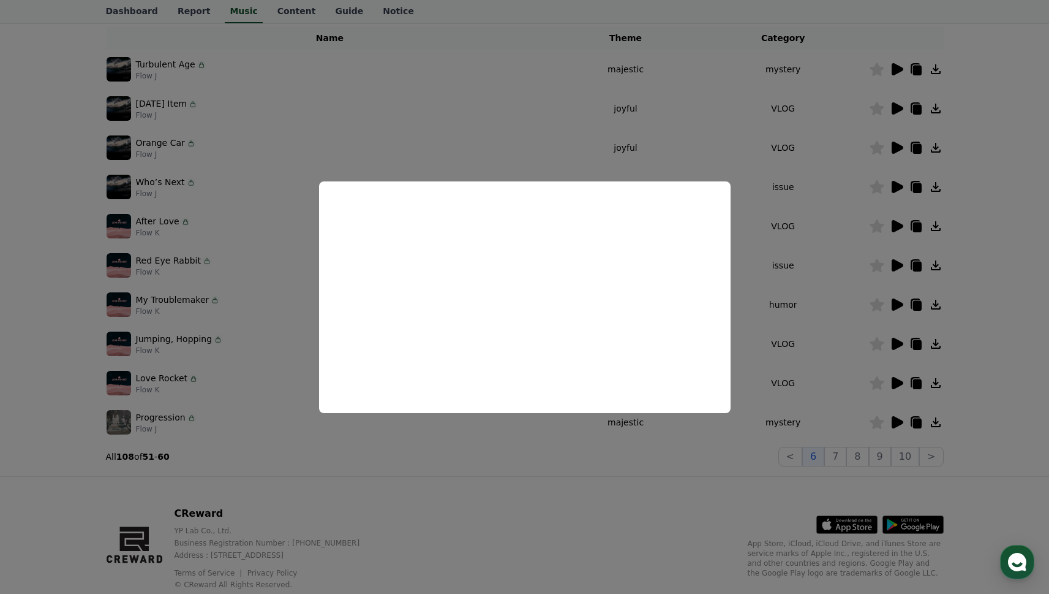
click at [587, 444] on button "close modal" at bounding box center [524, 297] width 1049 height 594
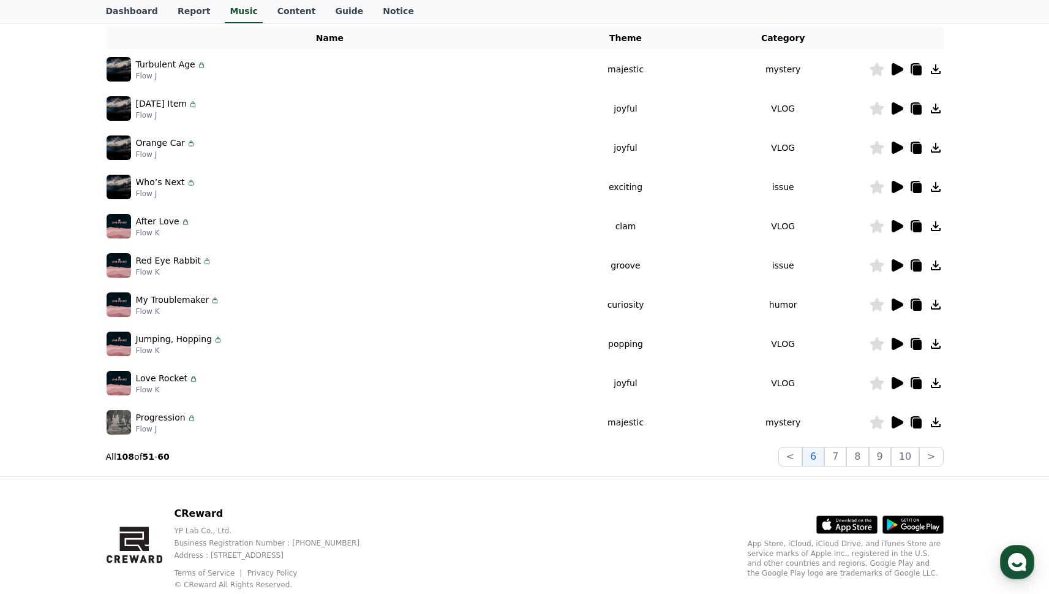
click at [893, 382] on icon at bounding box center [898, 383] width 12 height 12
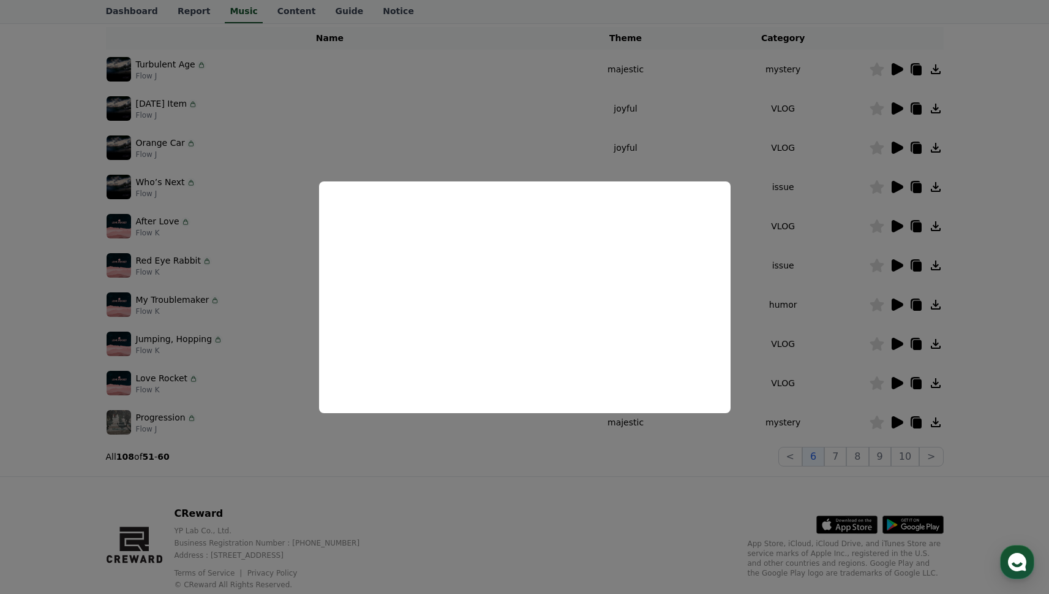
click at [758, 252] on button "close modal" at bounding box center [524, 297] width 1049 height 594
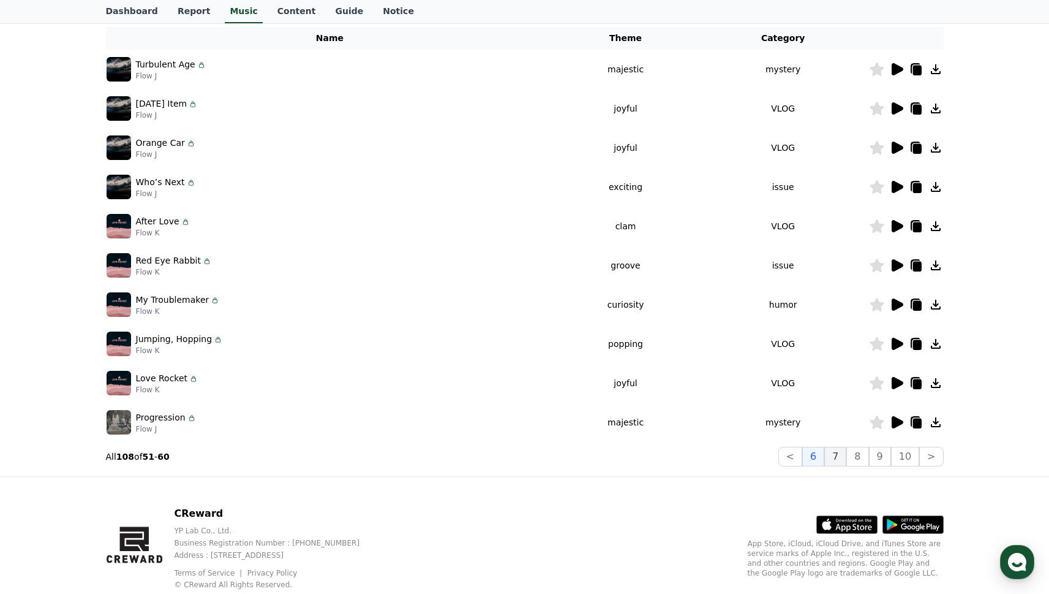
click at [844, 459] on button "7" at bounding box center [836, 457] width 22 height 20
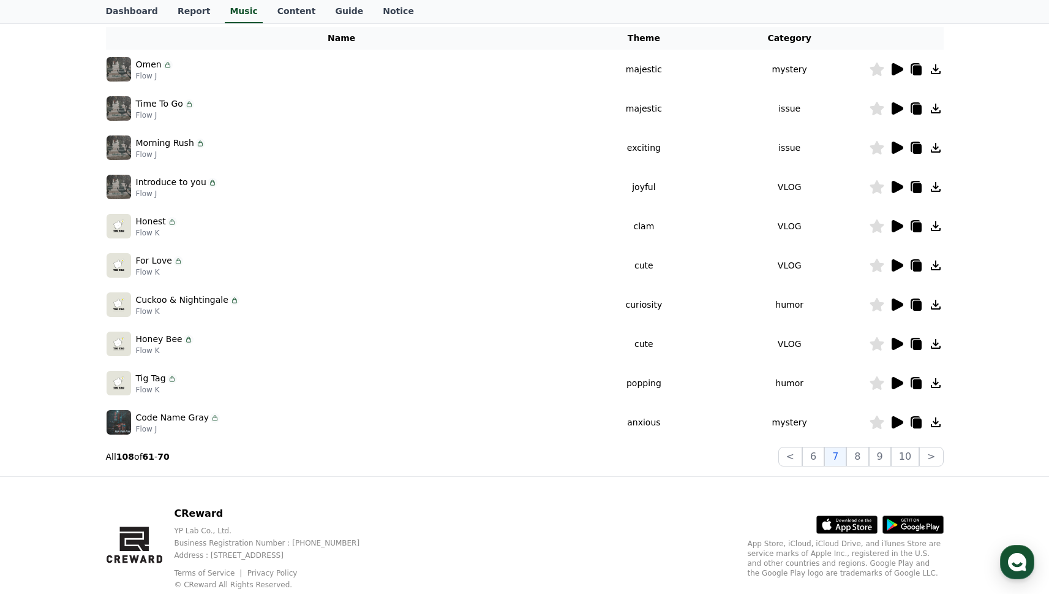
click at [896, 306] on icon at bounding box center [898, 304] width 12 height 12
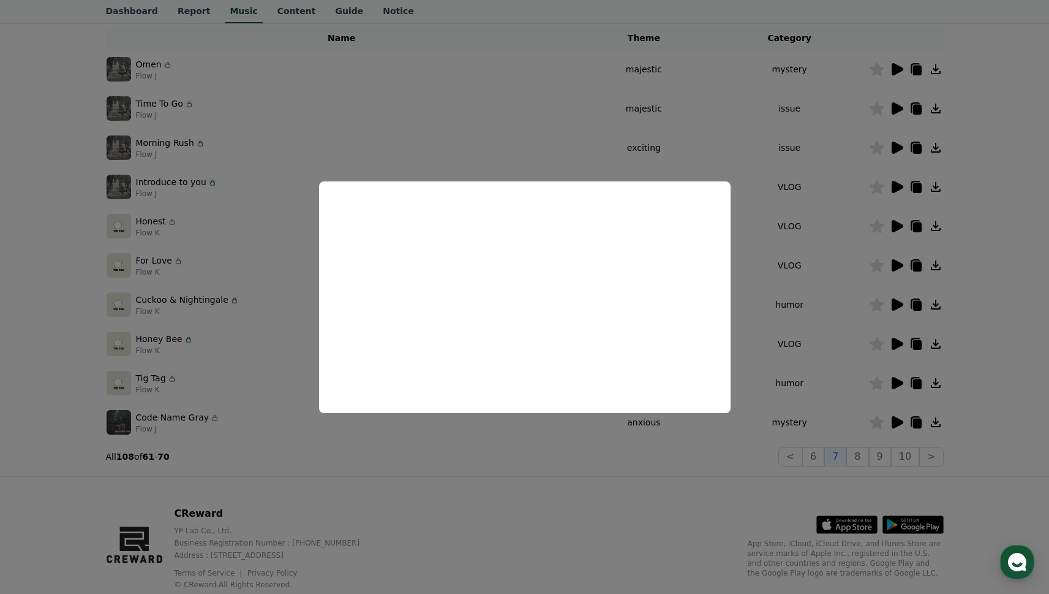
click at [728, 474] on button "close modal" at bounding box center [524, 297] width 1049 height 594
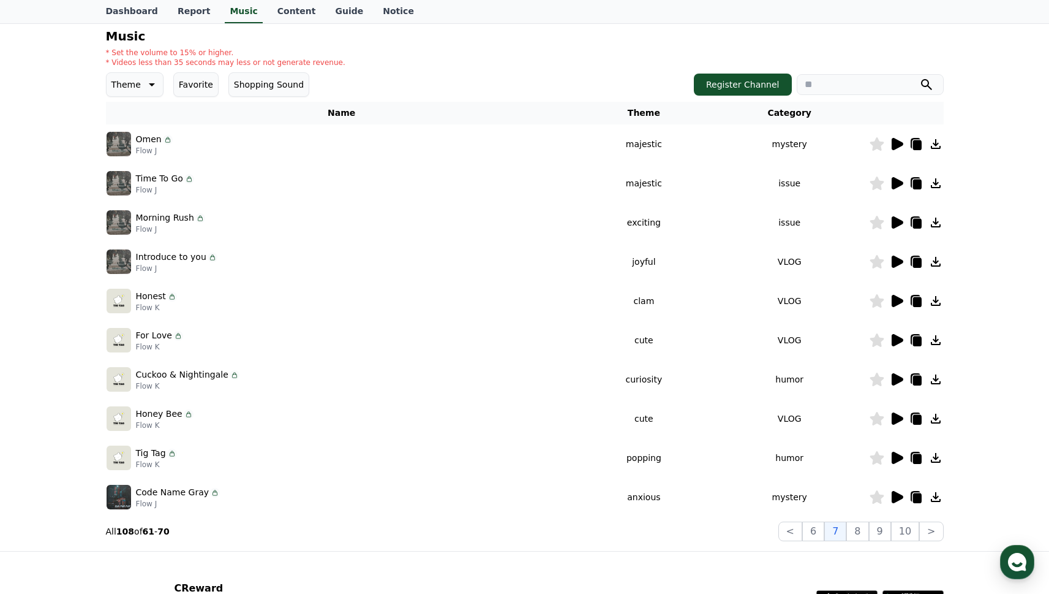
scroll to position [127, 0]
click at [859, 526] on button "8" at bounding box center [858, 531] width 22 height 20
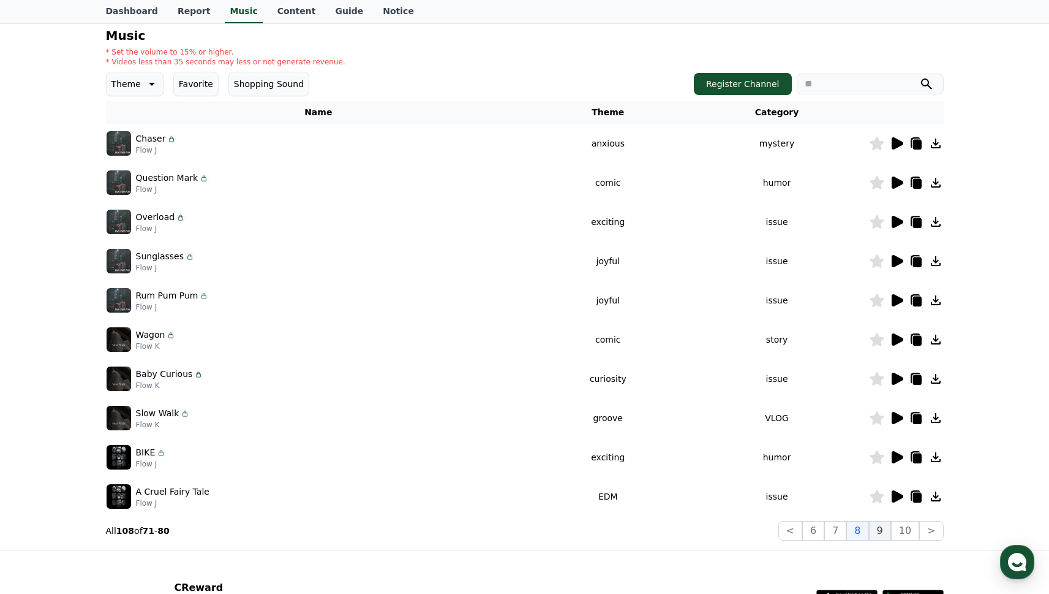
click at [878, 534] on button "9" at bounding box center [880, 531] width 22 height 20
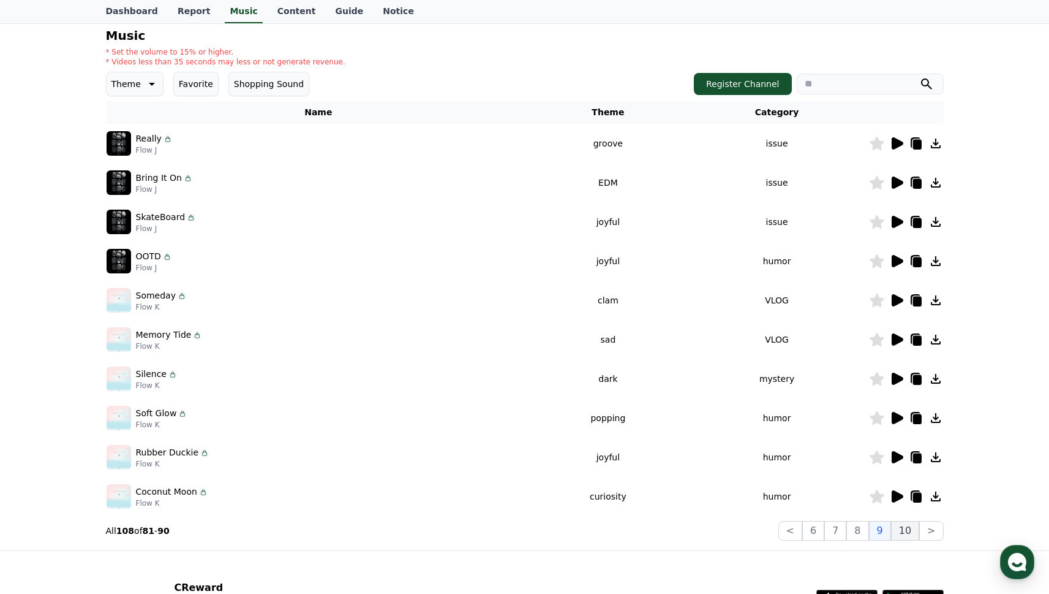
click at [900, 531] on button "10" at bounding box center [905, 531] width 28 height 20
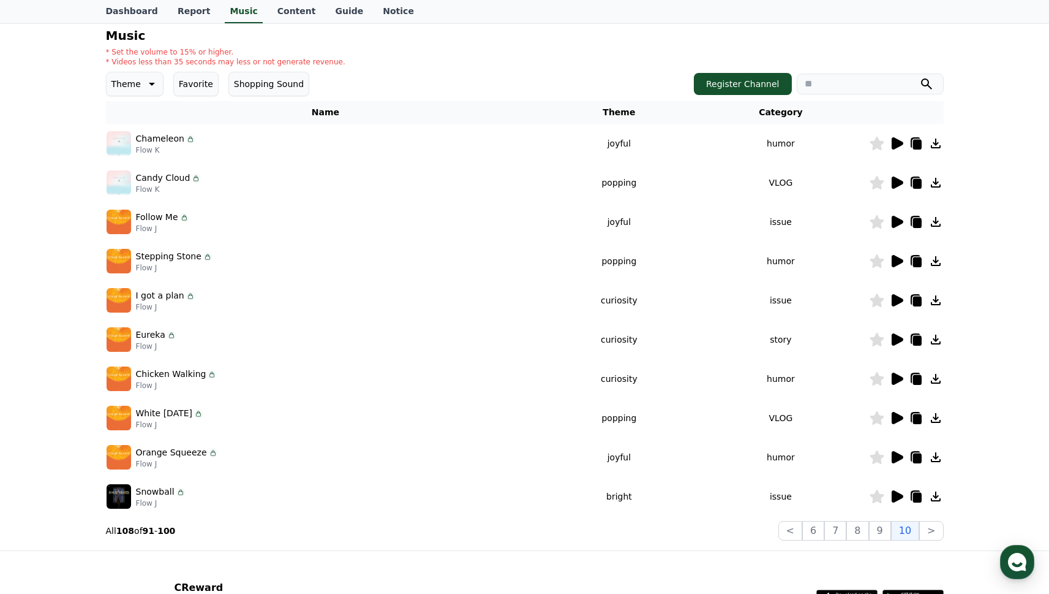
click at [207, 374] on icon at bounding box center [212, 374] width 10 height 10
drag, startPoint x: 887, startPoint y: 377, endPoint x: 894, endPoint y: 377, distance: 7.4
click at [893, 377] on div at bounding box center [907, 378] width 74 height 15
click at [894, 377] on icon at bounding box center [898, 378] width 12 height 12
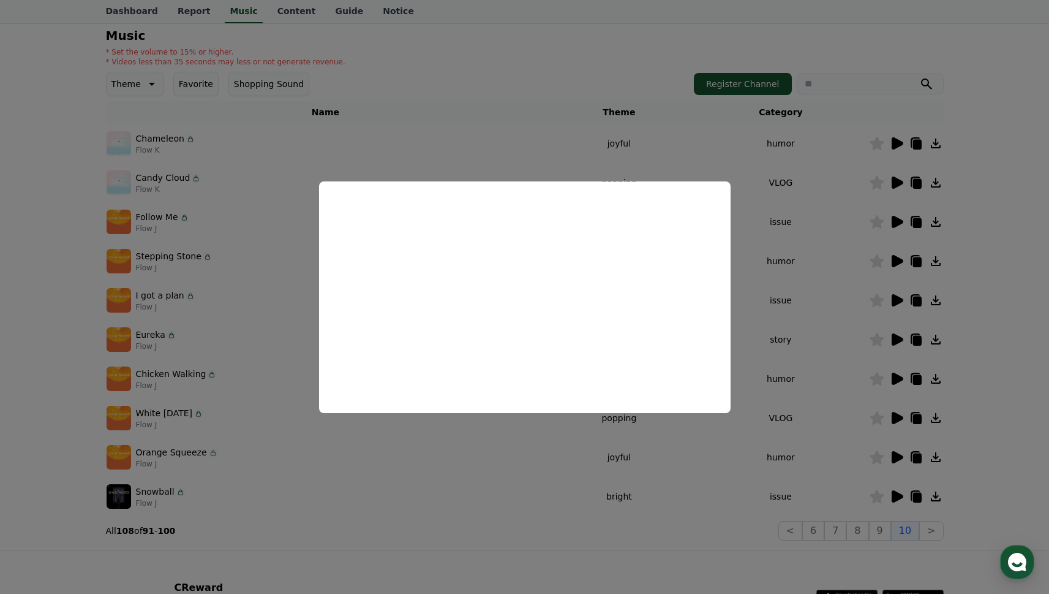
click at [819, 392] on button "close modal" at bounding box center [524, 297] width 1049 height 594
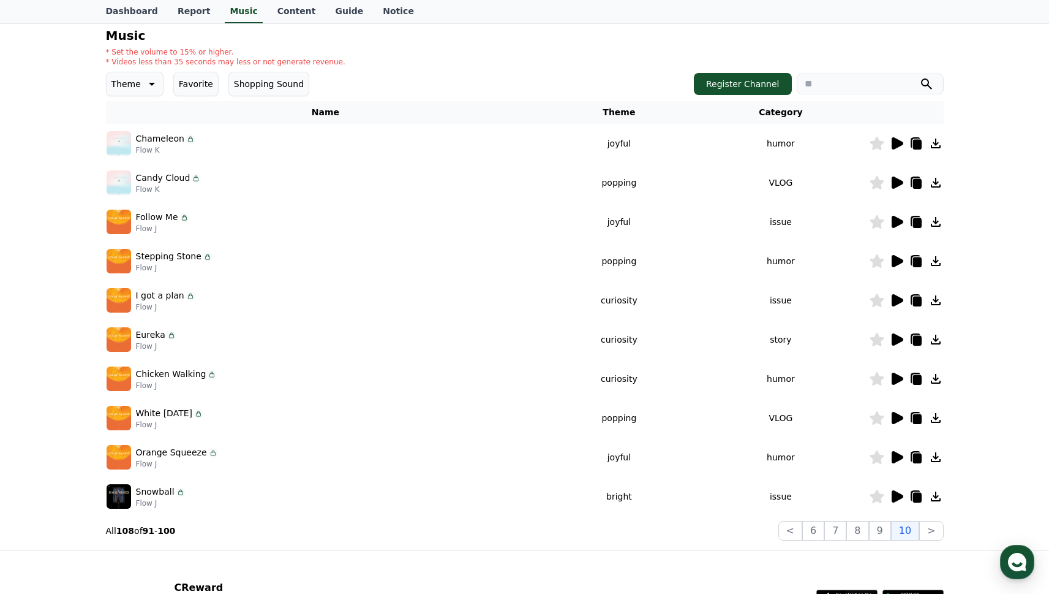
click at [912, 377] on icon at bounding box center [916, 378] width 15 height 15
click at [202, 50] on p "* Set the volume to 15% or higher." at bounding box center [226, 52] width 240 height 10
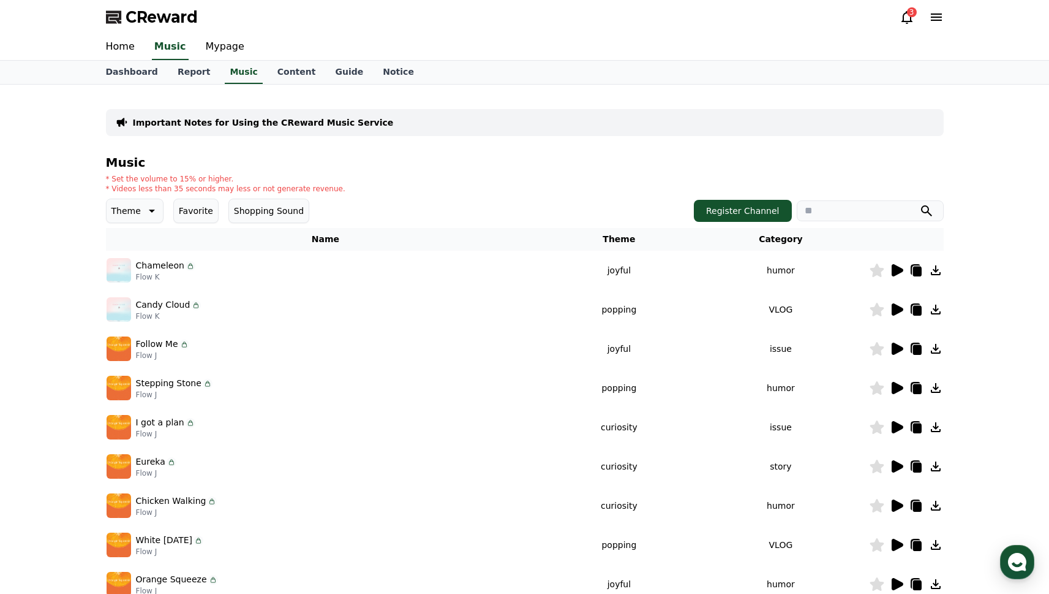
click at [289, 122] on p "Important Notes for Using the CReward Music Service" at bounding box center [263, 122] width 261 height 12
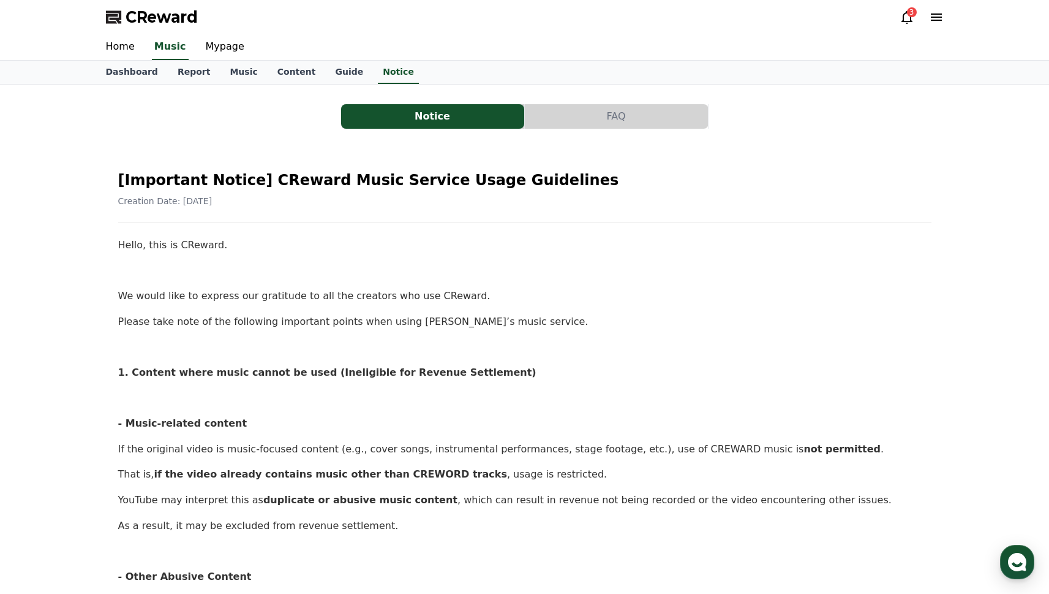
click at [155, 27] on div "CReward 3" at bounding box center [525, 17] width 858 height 34
click at [159, 19] on span "CReward" at bounding box center [162, 17] width 72 height 20
